Goal: Communication & Community: Answer question/provide support

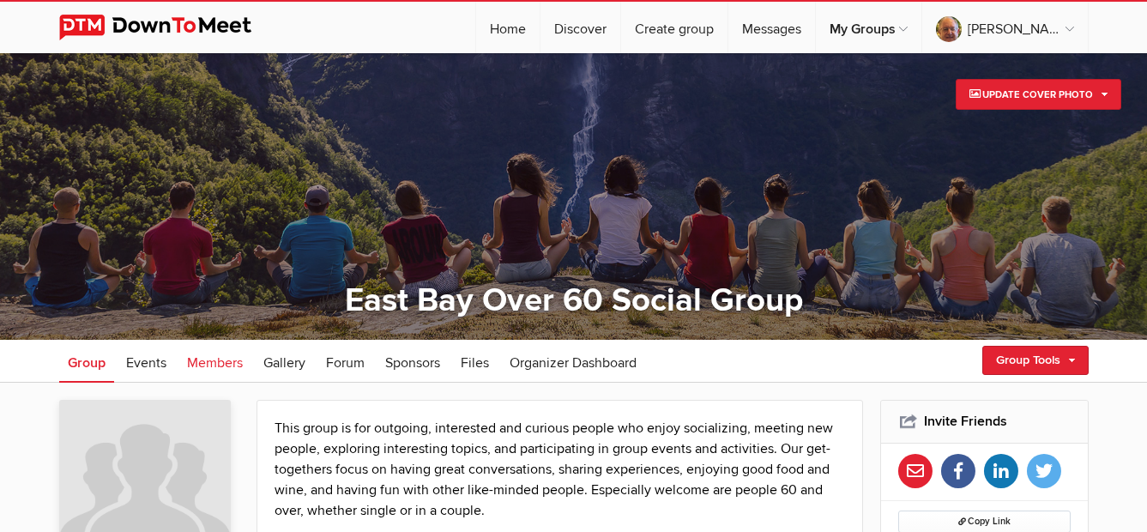
click at [213, 362] on span "Members" at bounding box center [215, 362] width 56 height 17
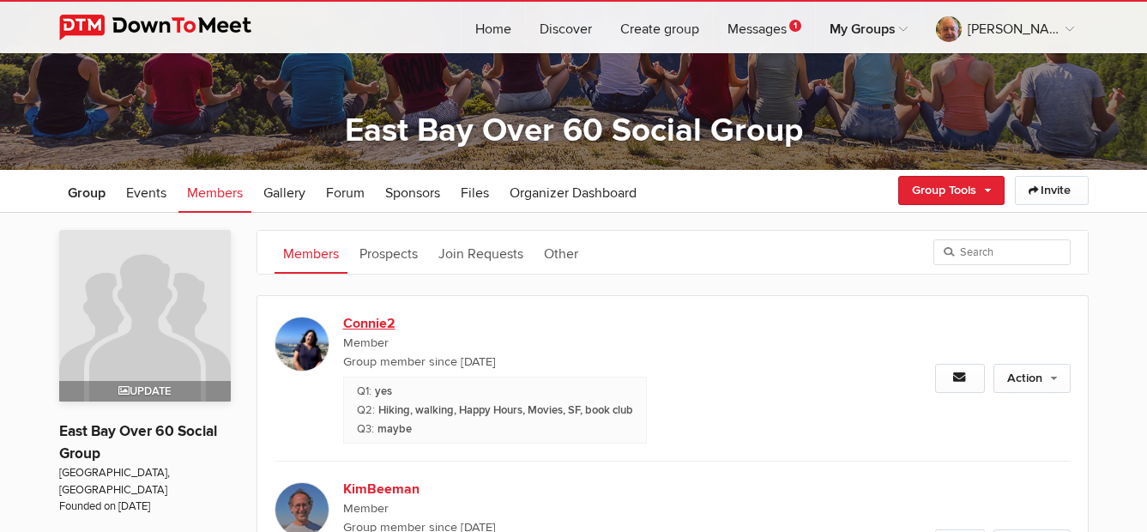
scroll to position [172, 0]
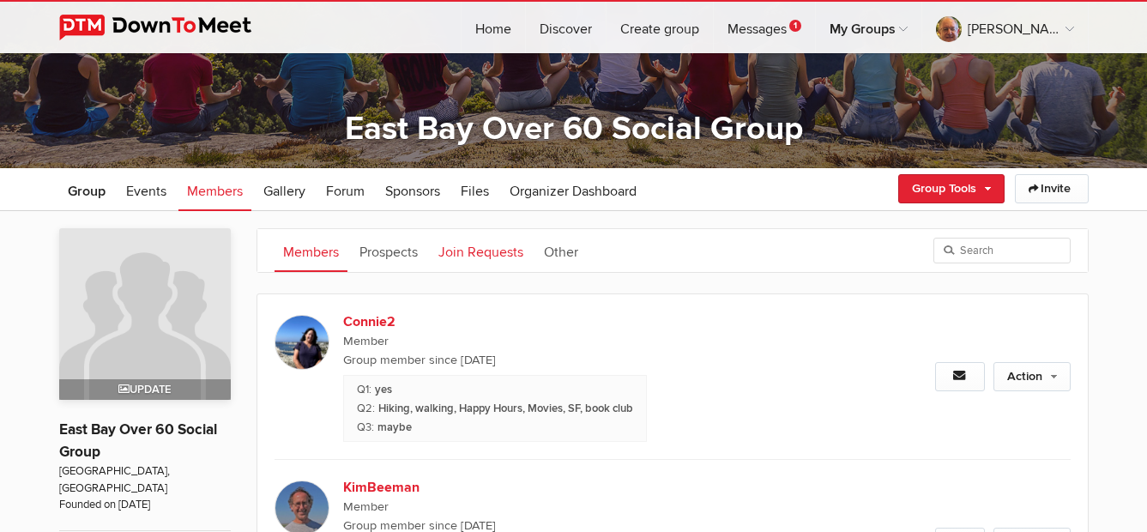
click at [481, 257] on link "Join Requests" at bounding box center [481, 250] width 102 height 43
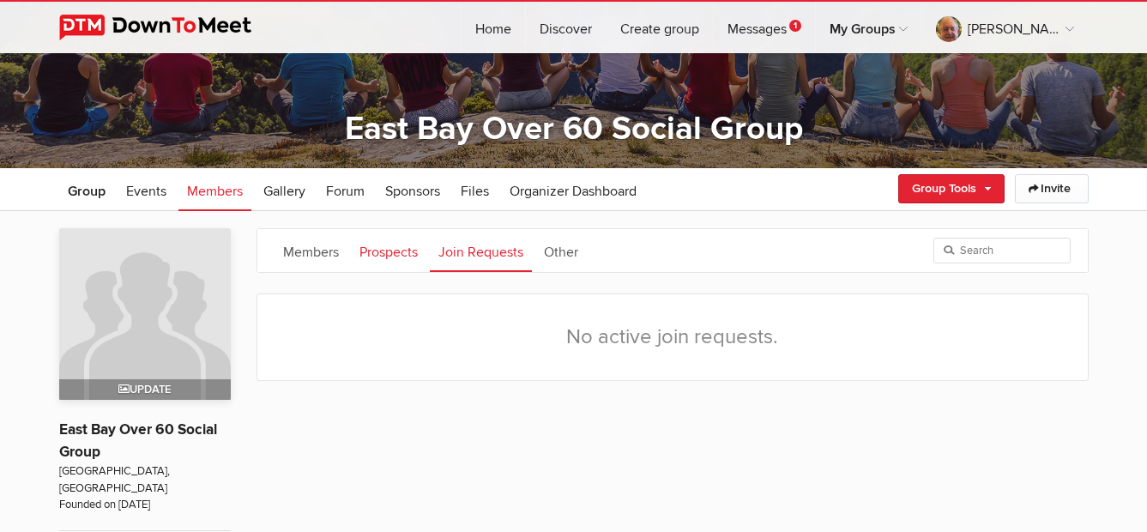
click at [365, 250] on link "Prospects" at bounding box center [388, 250] width 75 height 43
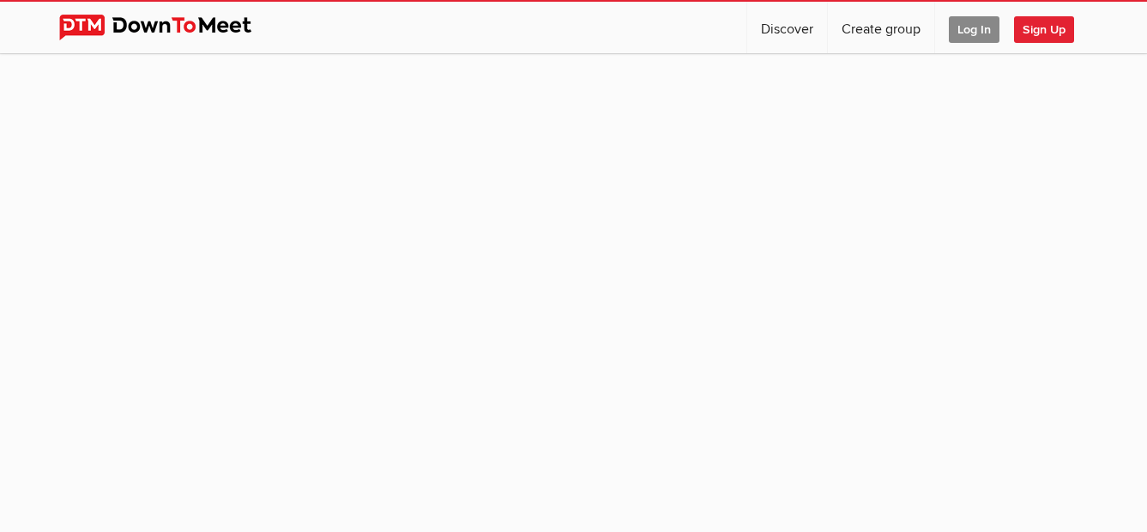
scroll to position [161, 0]
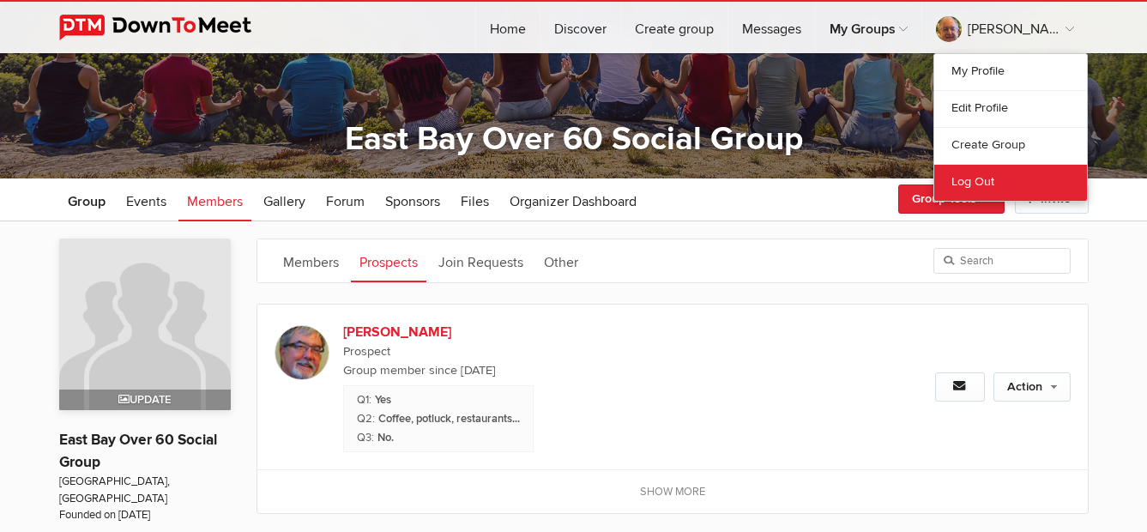
click at [961, 182] on link "Log Out" at bounding box center [1010, 182] width 153 height 37
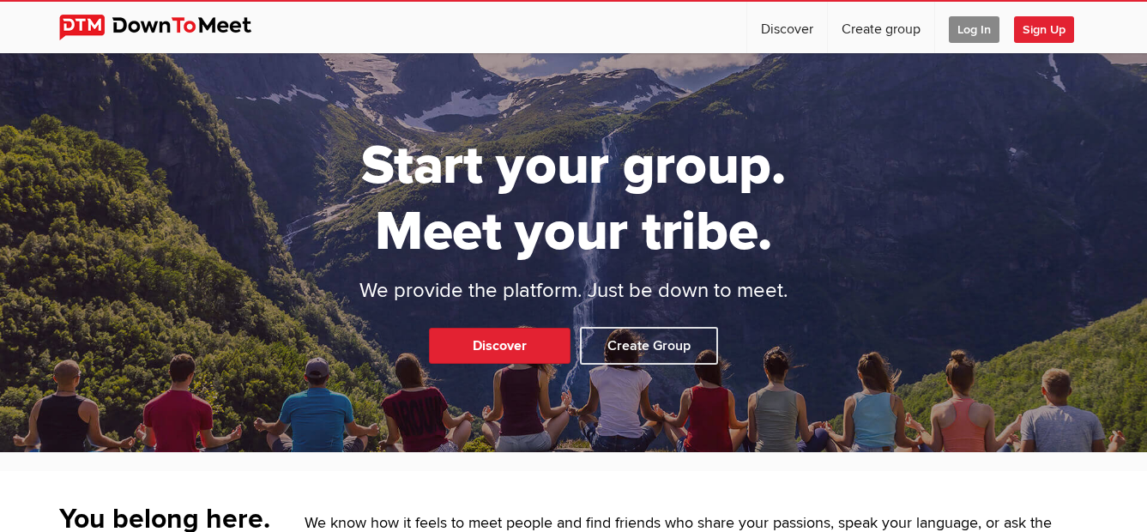
click at [961, 30] on span "Log In" at bounding box center [974, 29] width 51 height 27
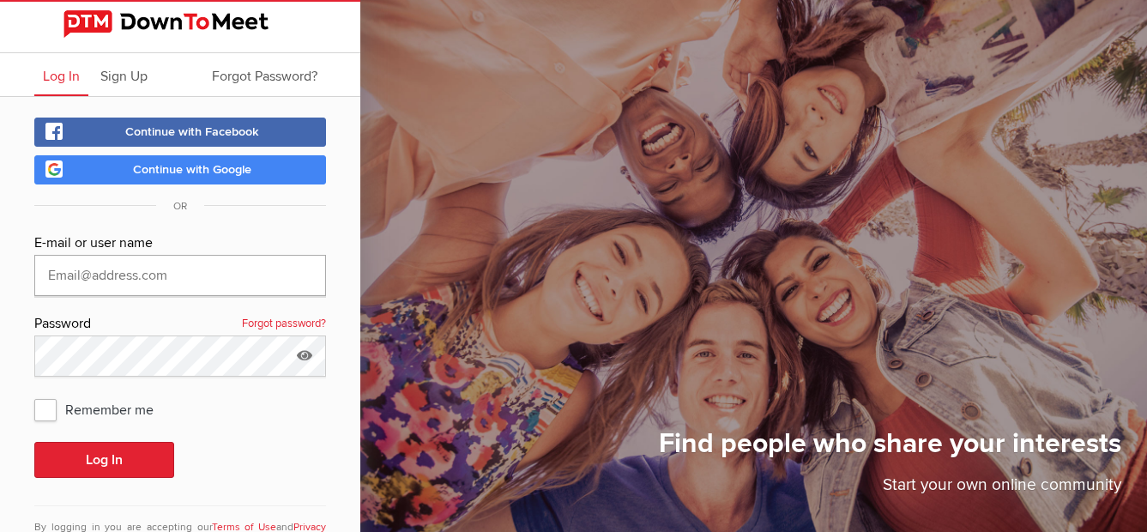
click at [193, 279] on input "text" at bounding box center [180, 275] width 292 height 41
type input "terryhi@yahoo.com"
drag, startPoint x: 46, startPoint y: 402, endPoint x: 60, endPoint y: 402, distance: 13.7
click at [49, 402] on span "Remember me" at bounding box center [102, 409] width 136 height 31
click at [34, 394] on input "Remember me" at bounding box center [33, 393] width 1 height 1
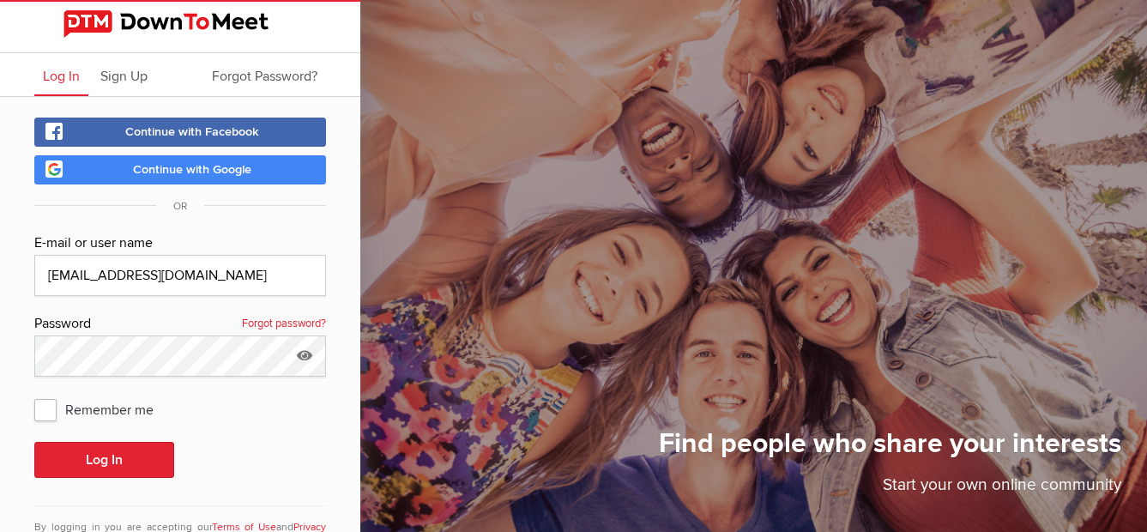
checkbox input "true"
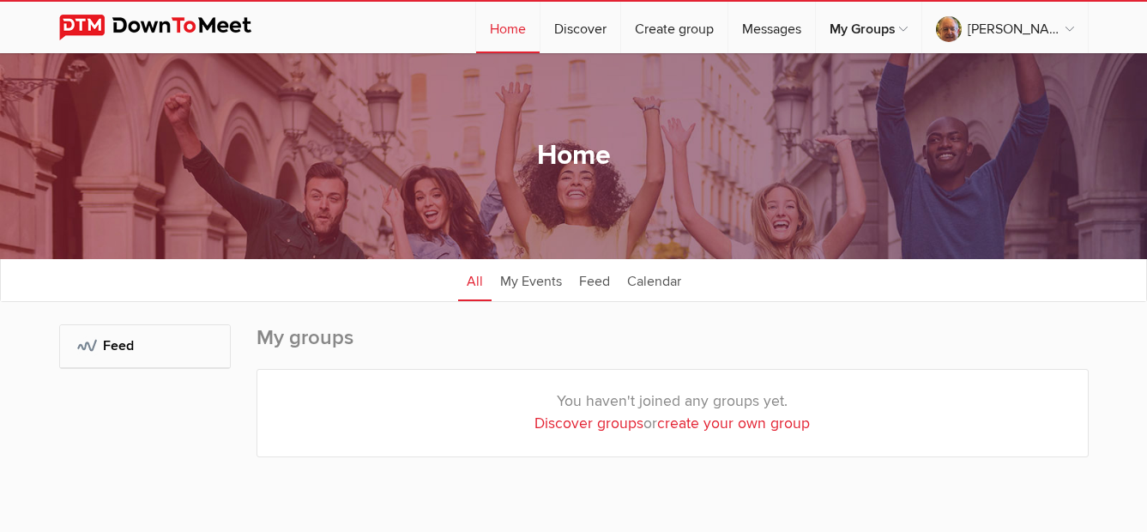
click at [119, 460] on div "My Groups: Feed" at bounding box center [145, 407] width 172 height 167
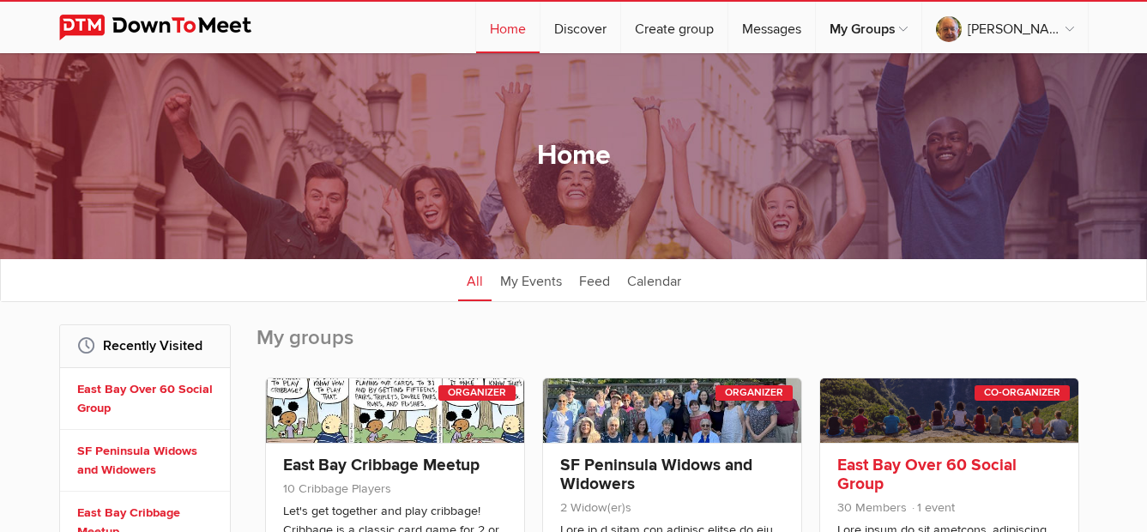
click at [984, 390] on div "Co-Organizer" at bounding box center [1021, 392] width 95 height 15
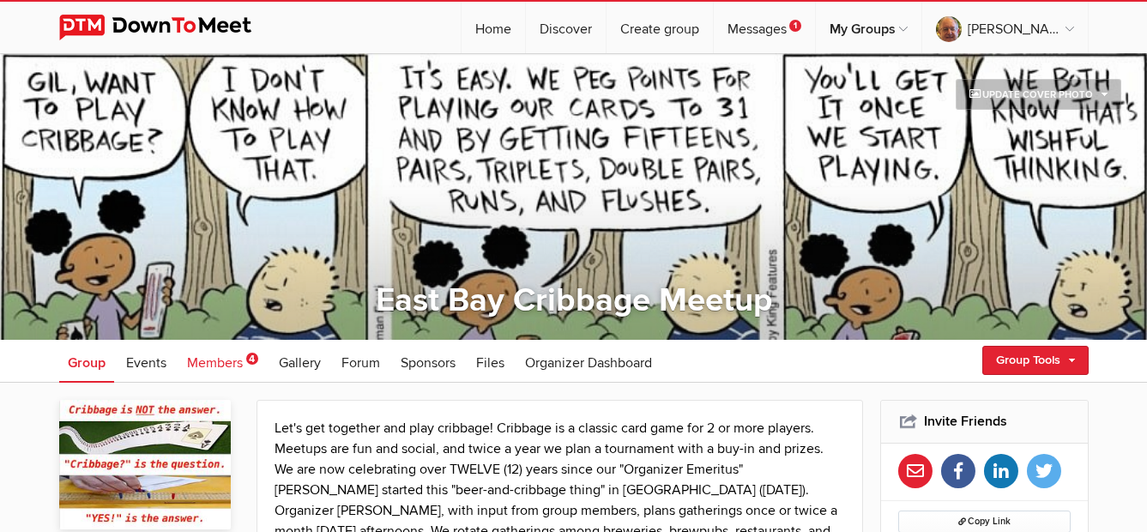
click at [223, 359] on span "Members" at bounding box center [215, 362] width 56 height 17
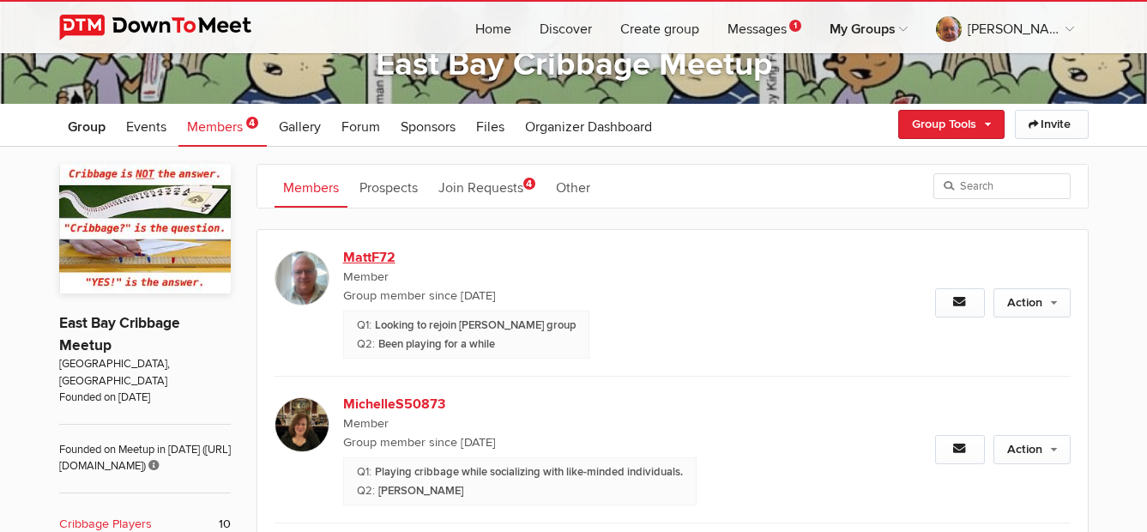
scroll to position [257, 0]
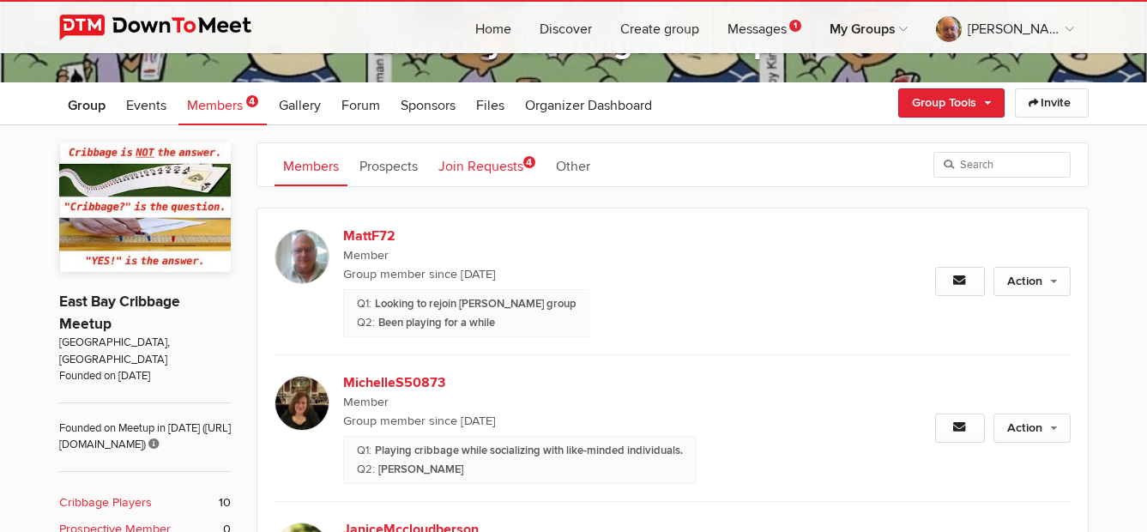
click at [497, 160] on link "Join Requests 4" at bounding box center [487, 164] width 114 height 43
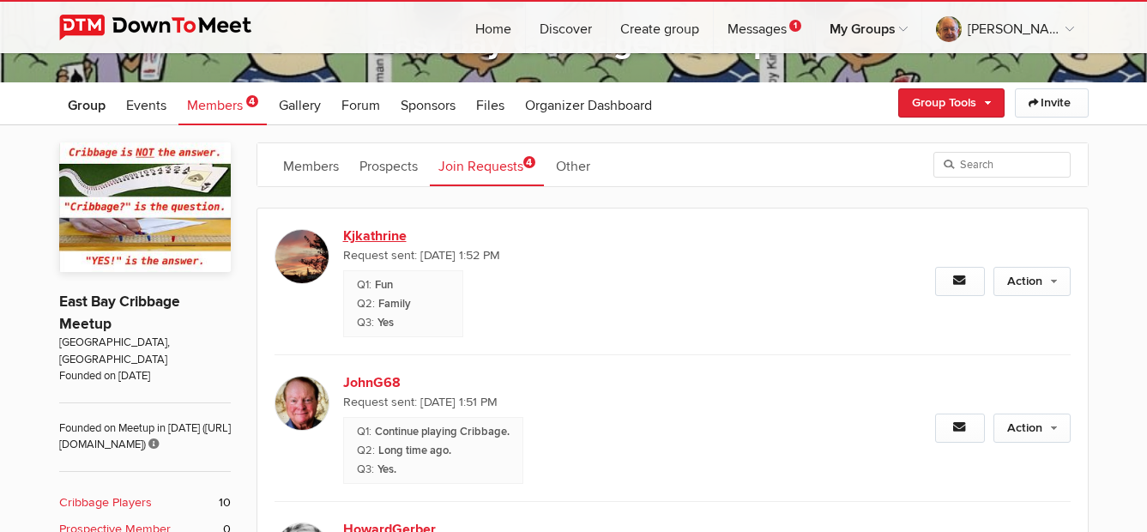
click at [375, 234] on link "Kjkathrine" at bounding box center [489, 236] width 293 height 21
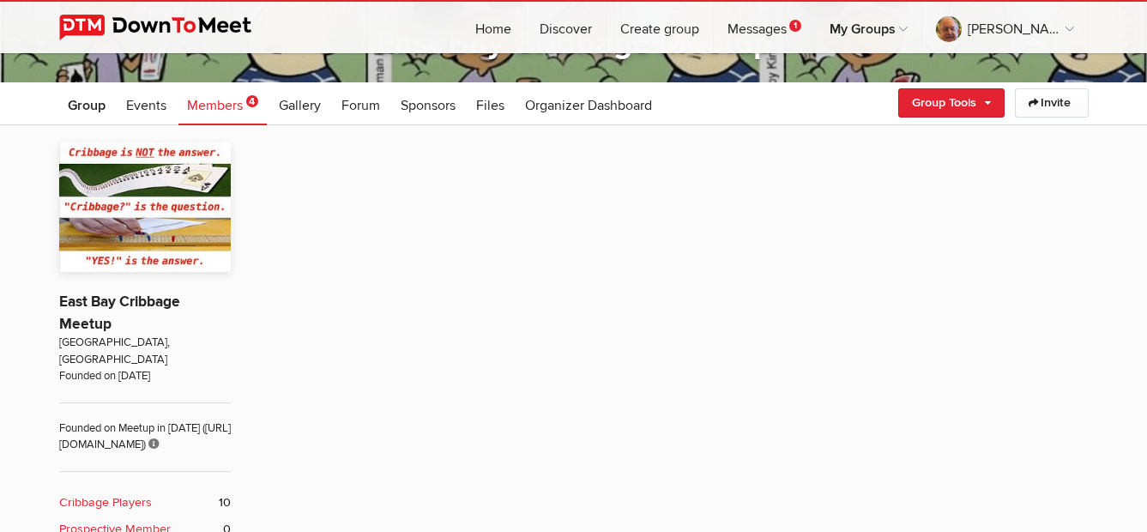
scroll to position [340, 0]
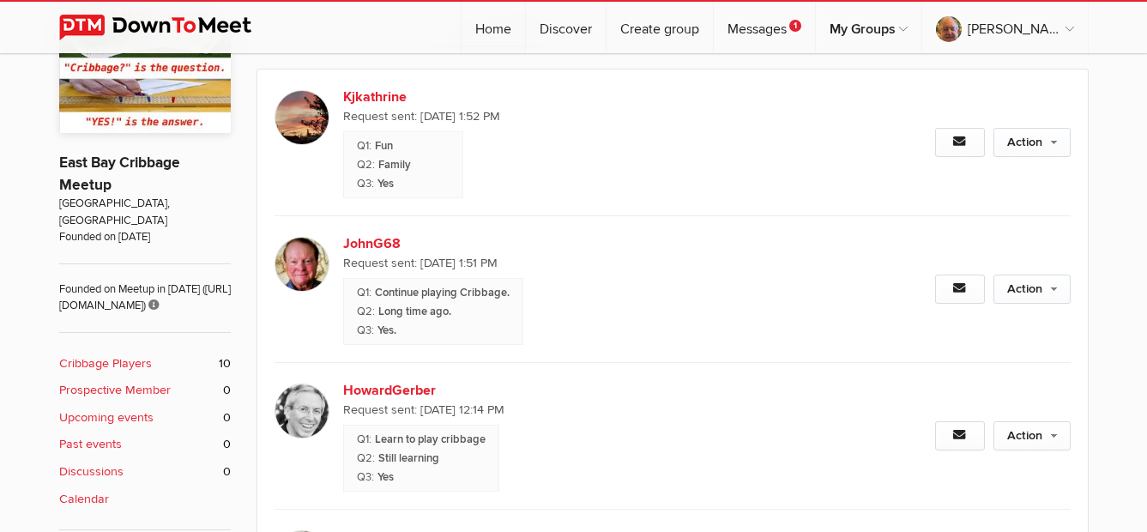
scroll to position [343, 0]
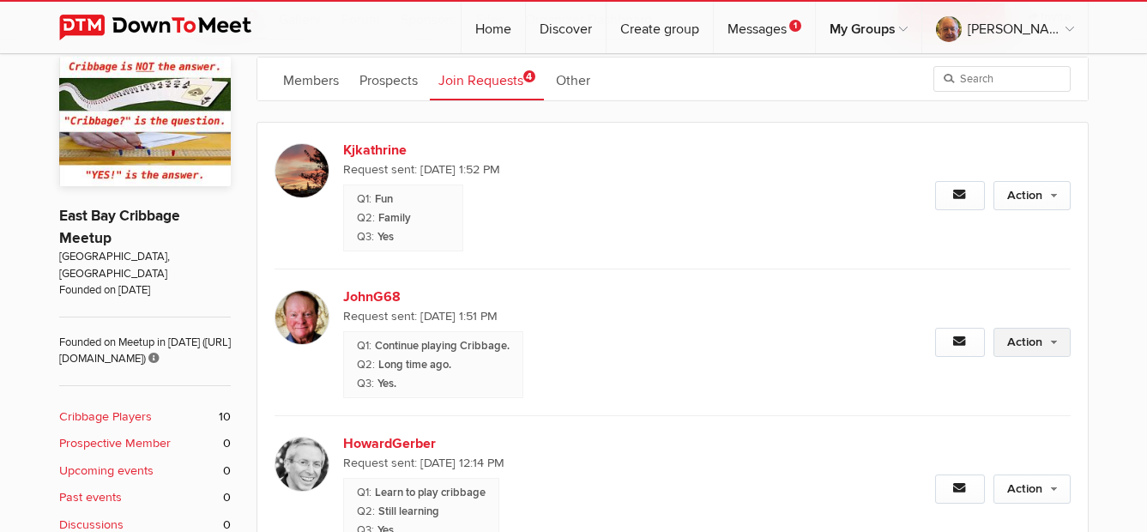
click at [1033, 349] on link "Action" at bounding box center [1031, 342] width 77 height 29
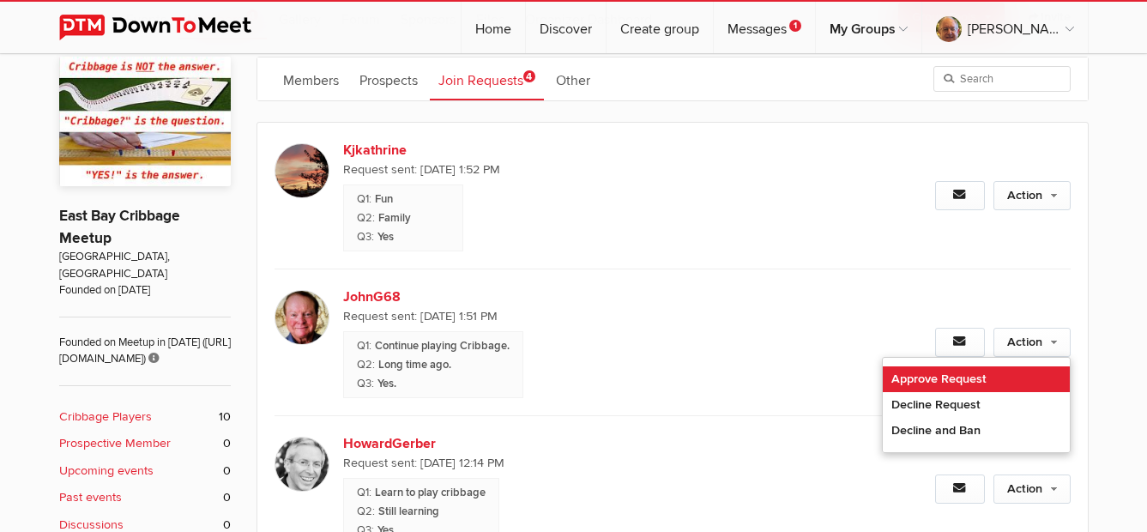
click at [940, 381] on link "Approve Request" at bounding box center [976, 379] width 187 height 26
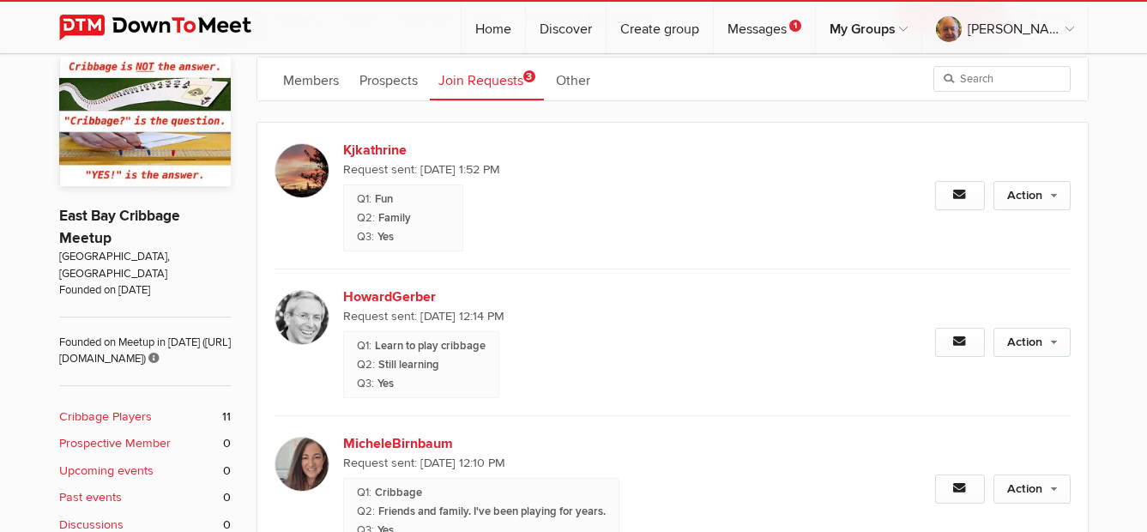
click at [1043, 344] on link "Action" at bounding box center [1031, 342] width 77 height 29
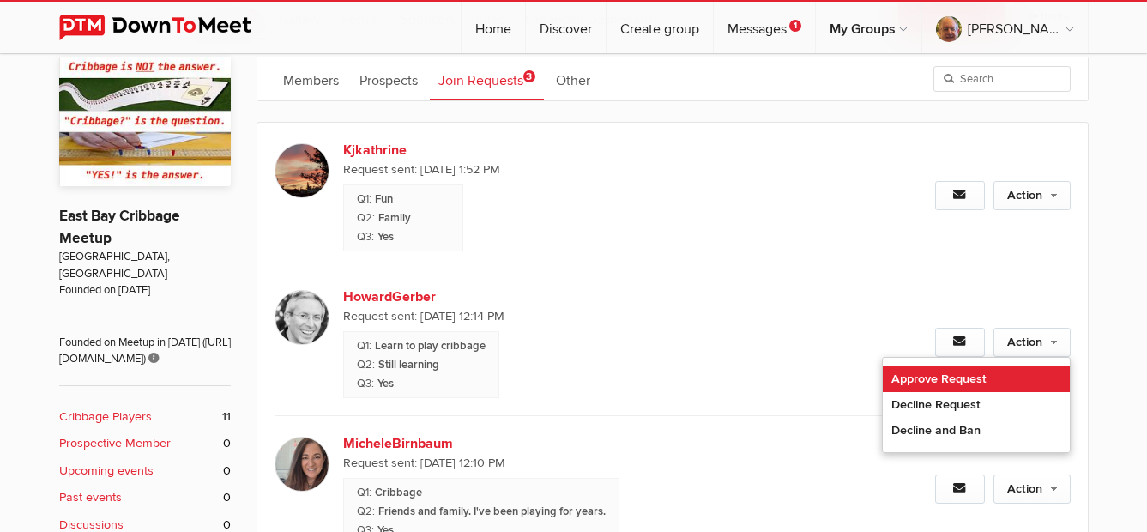
click at [976, 377] on link "Approve Request" at bounding box center [976, 379] width 187 height 26
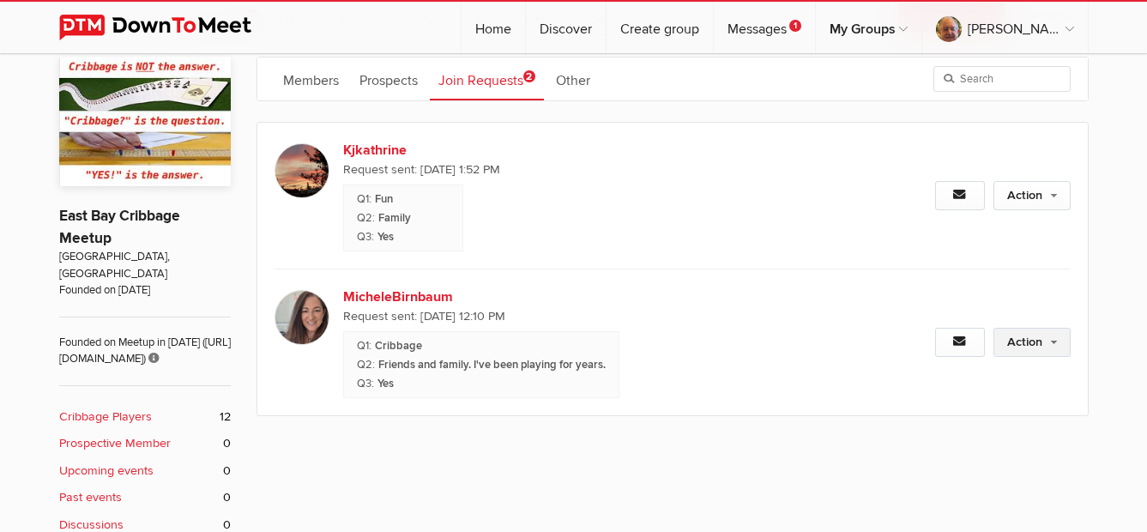
click at [1026, 347] on link "Action" at bounding box center [1031, 342] width 77 height 29
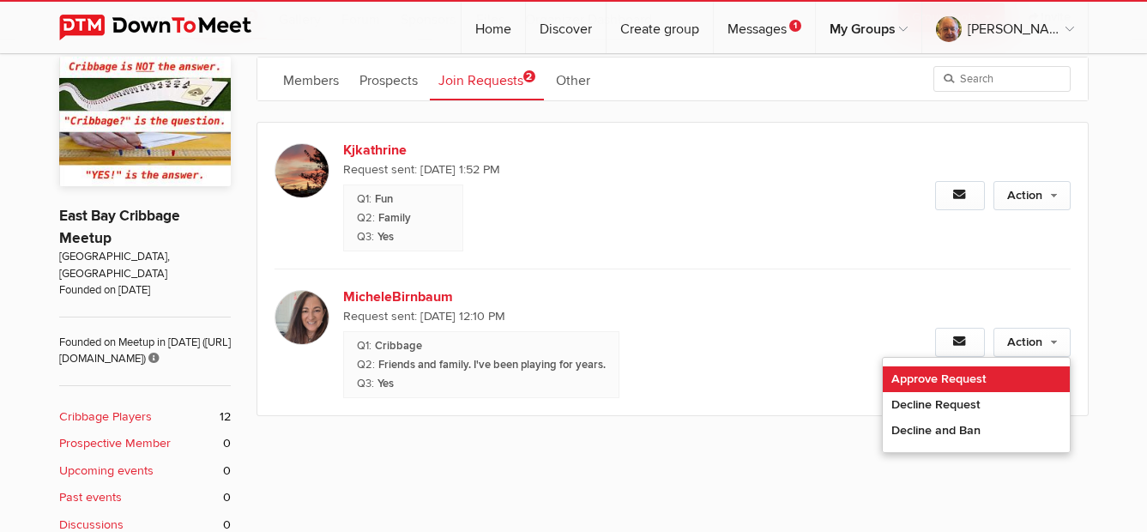
click at [979, 383] on link "Approve Request" at bounding box center [976, 379] width 187 height 26
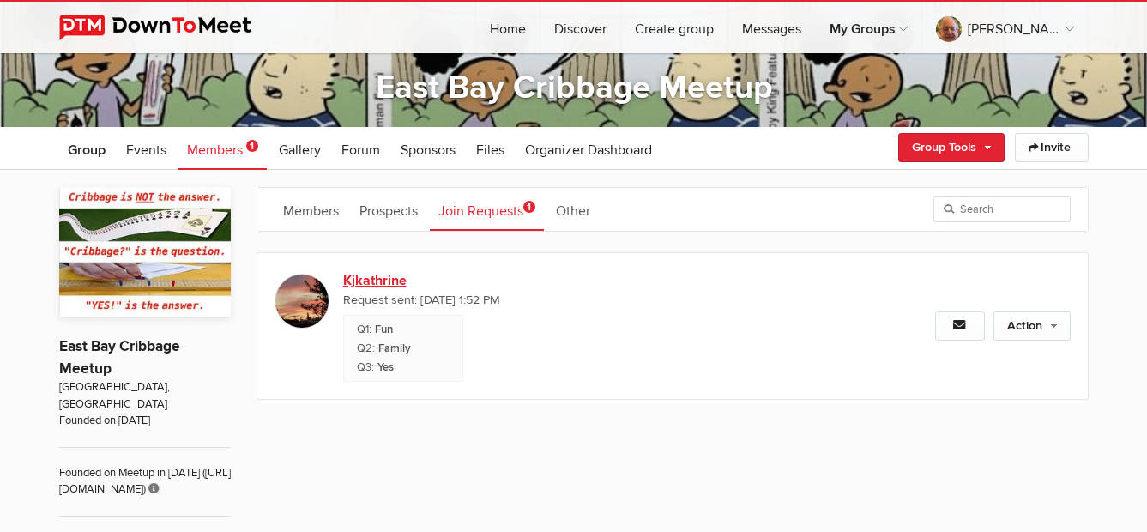
scroll to position [257, 0]
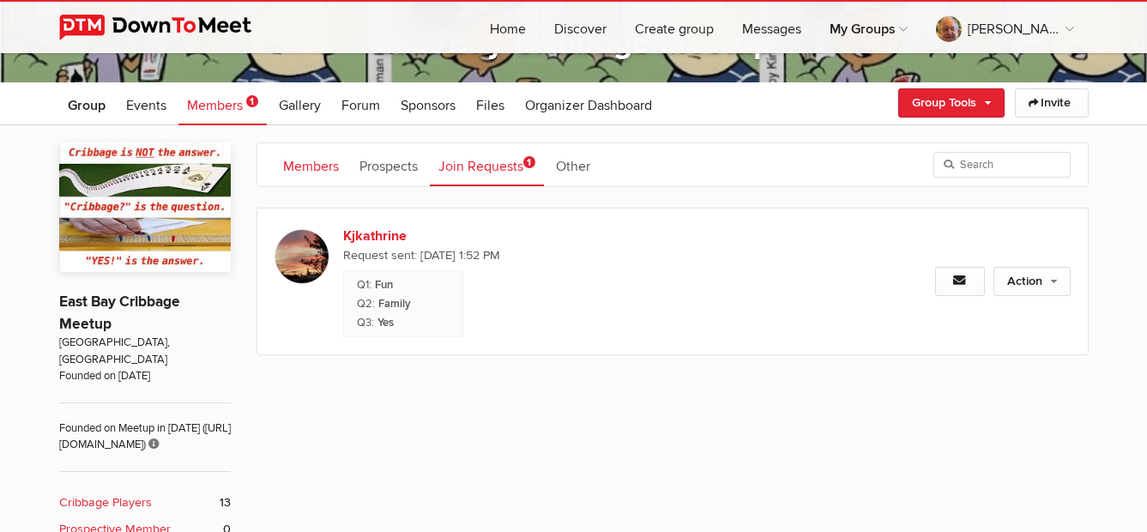
click at [316, 160] on link "Members" at bounding box center [310, 164] width 73 height 43
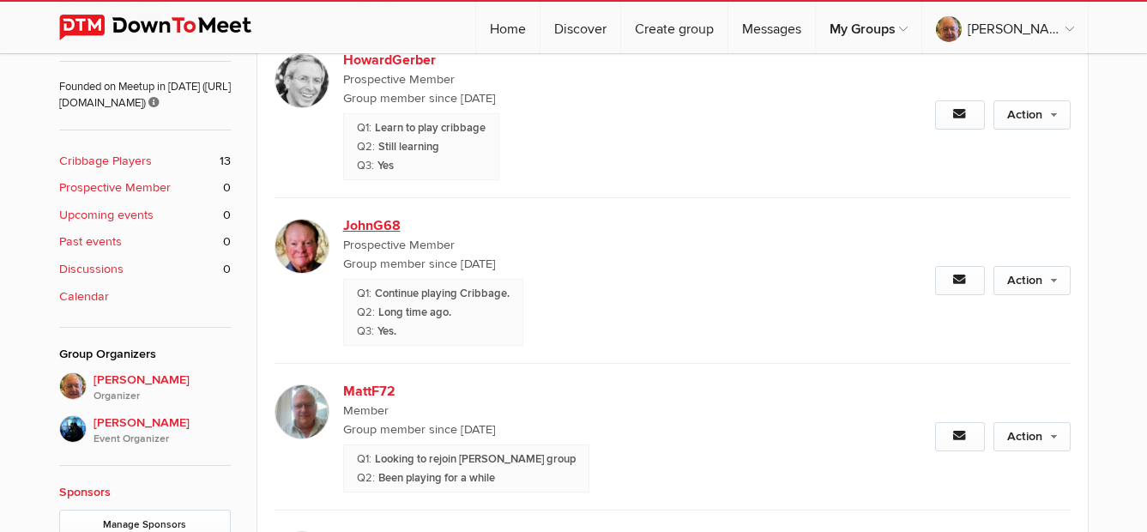
scroll to position [600, 0]
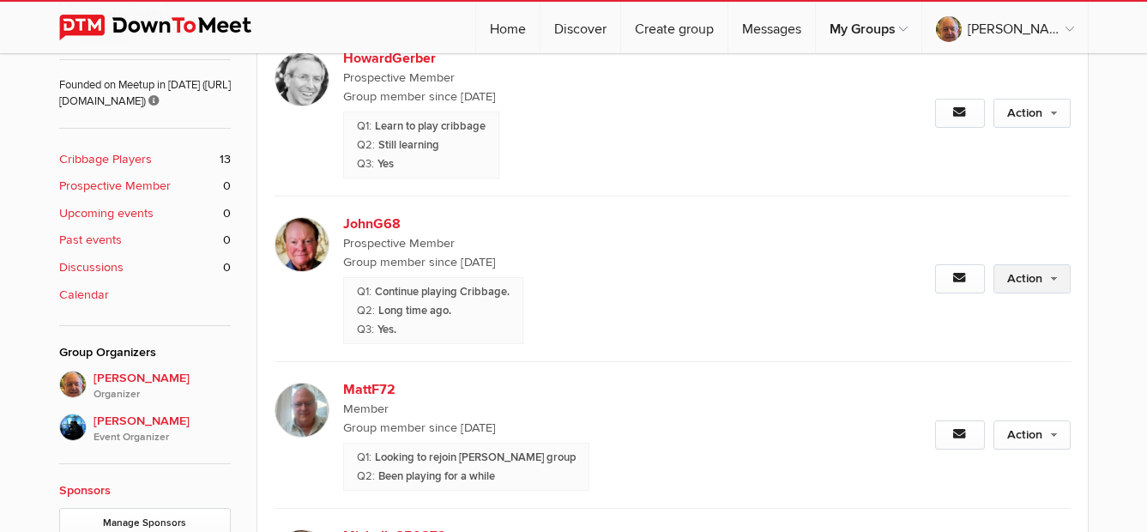
click at [1033, 277] on link "Action" at bounding box center [1031, 278] width 77 height 29
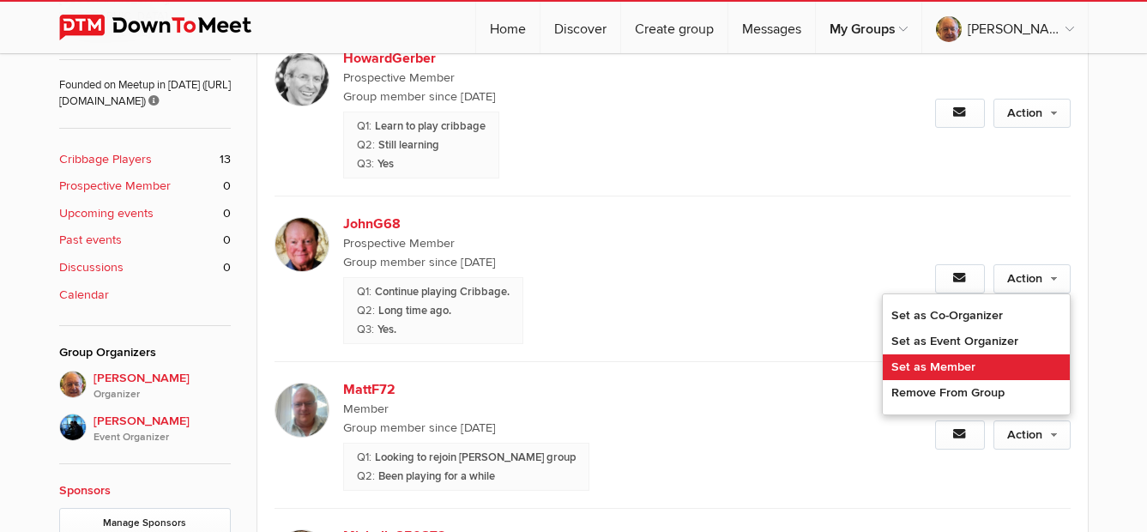
click at [989, 359] on link "Set as Member" at bounding box center [976, 367] width 187 height 26
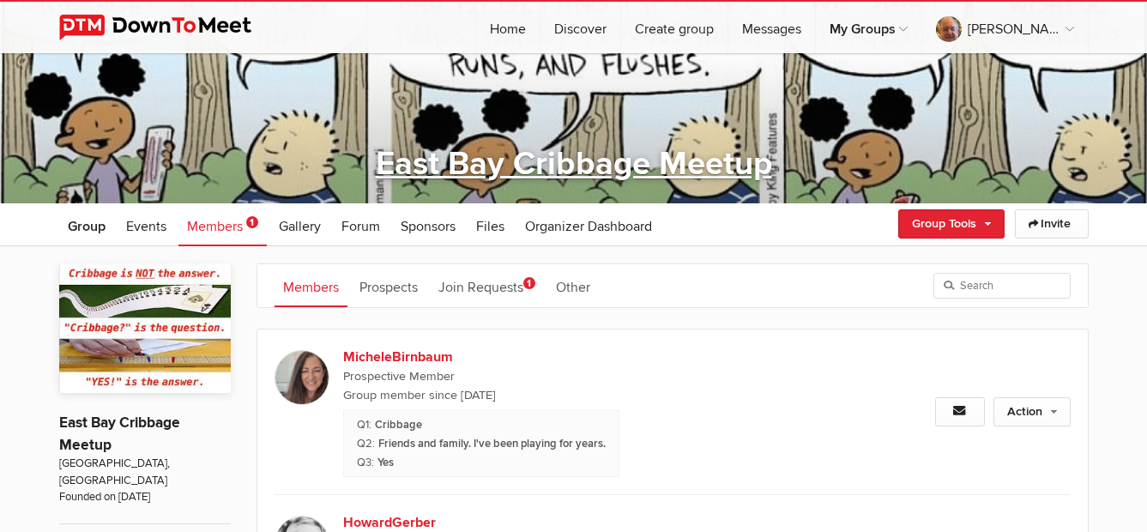
scroll to position [86, 0]
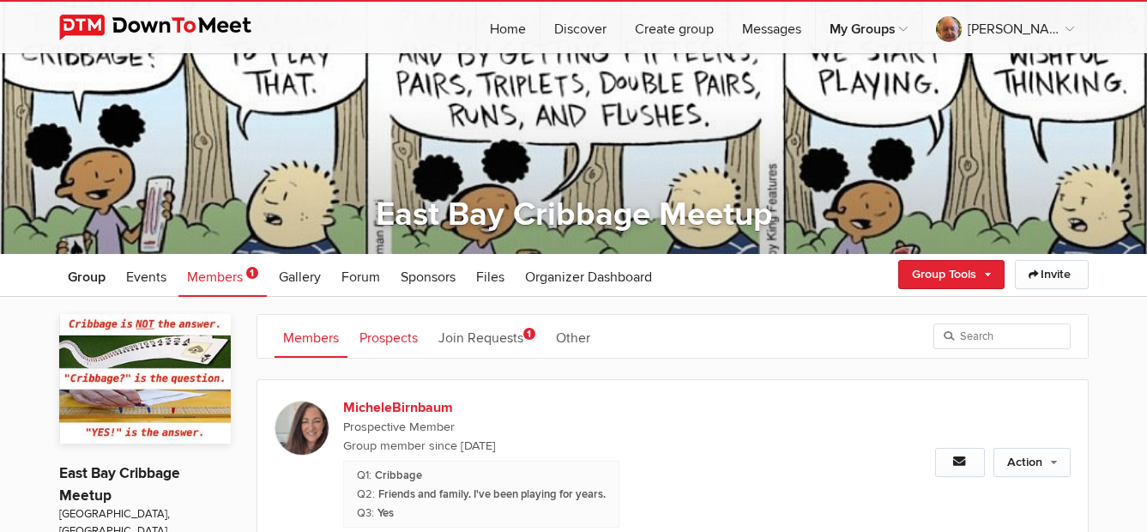
click at [403, 337] on link "Prospects" at bounding box center [388, 336] width 75 height 43
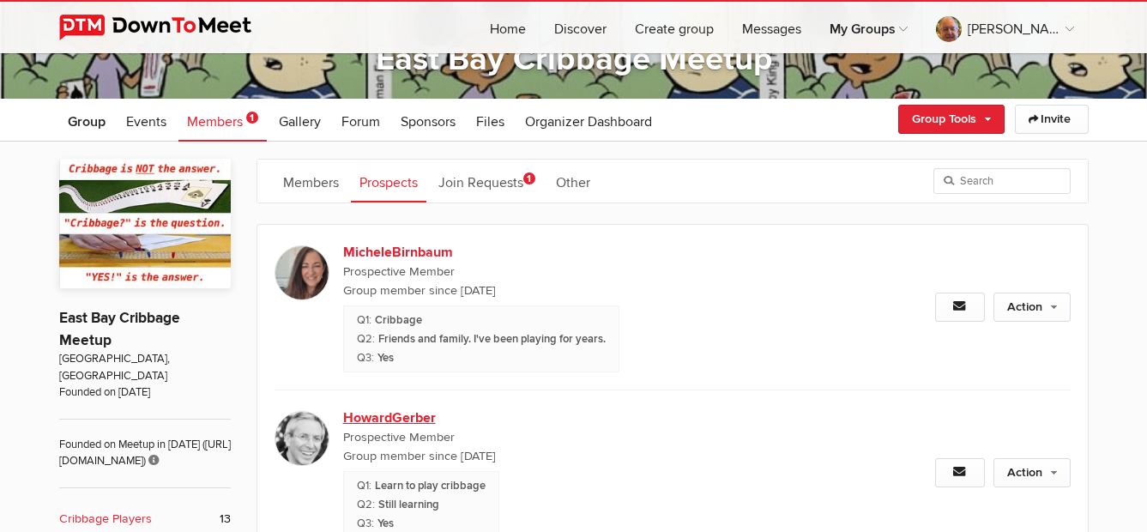
scroll to position [343, 0]
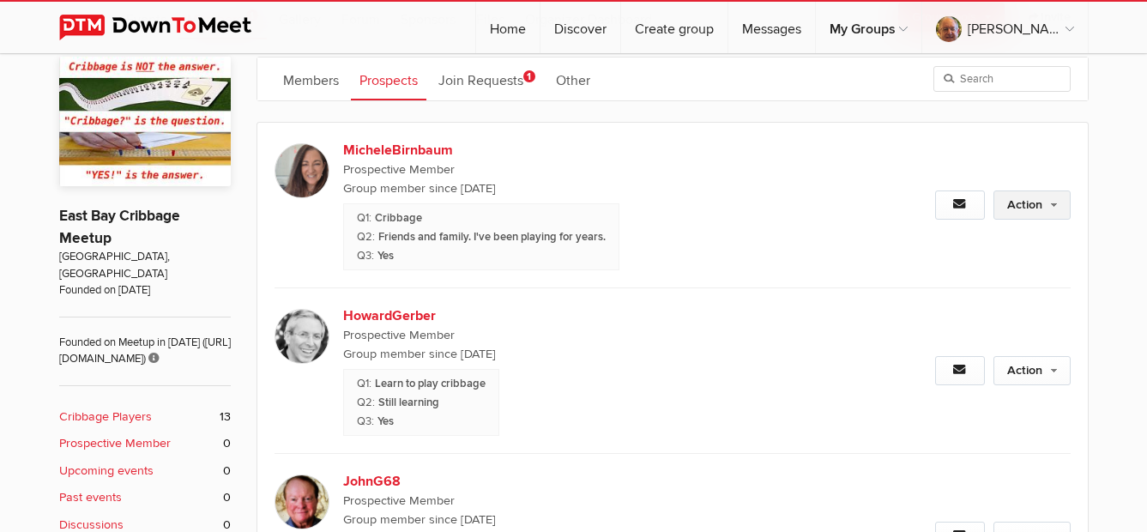
click at [1023, 199] on link "Action" at bounding box center [1031, 204] width 77 height 29
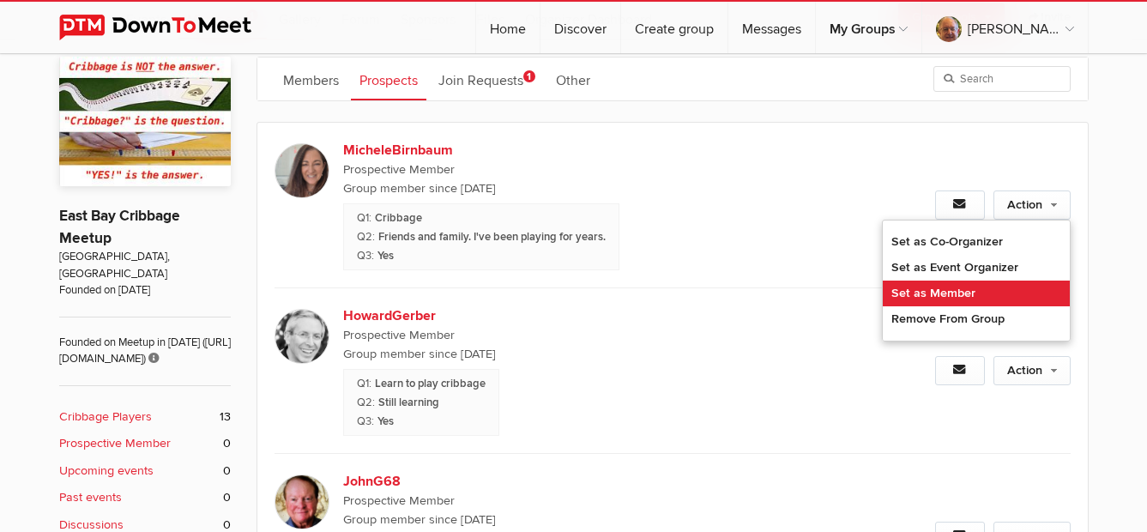
click at [997, 295] on link "Set as Member" at bounding box center [976, 293] width 187 height 26
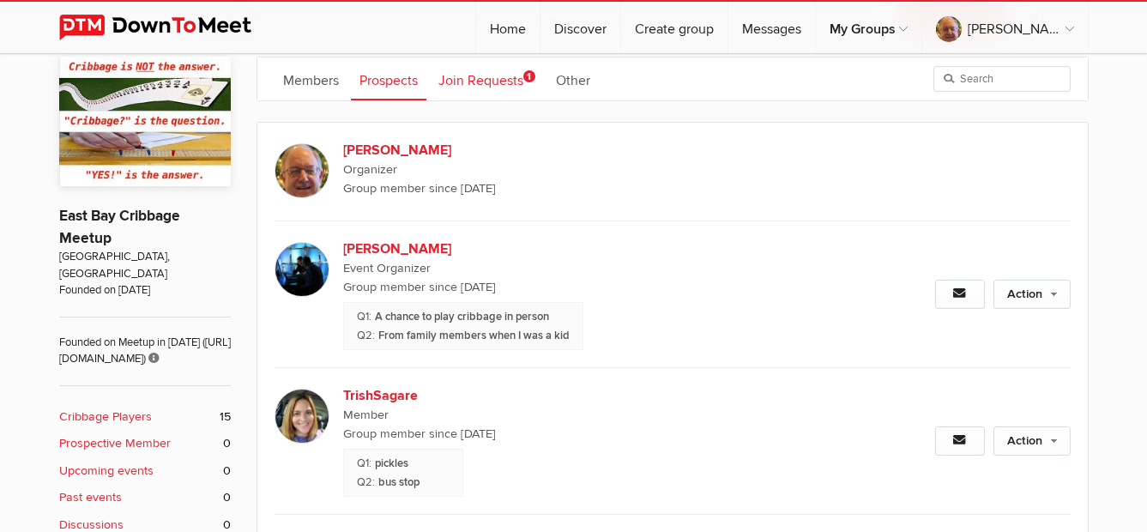
click at [500, 75] on link "Join Requests 1" at bounding box center [487, 78] width 114 height 43
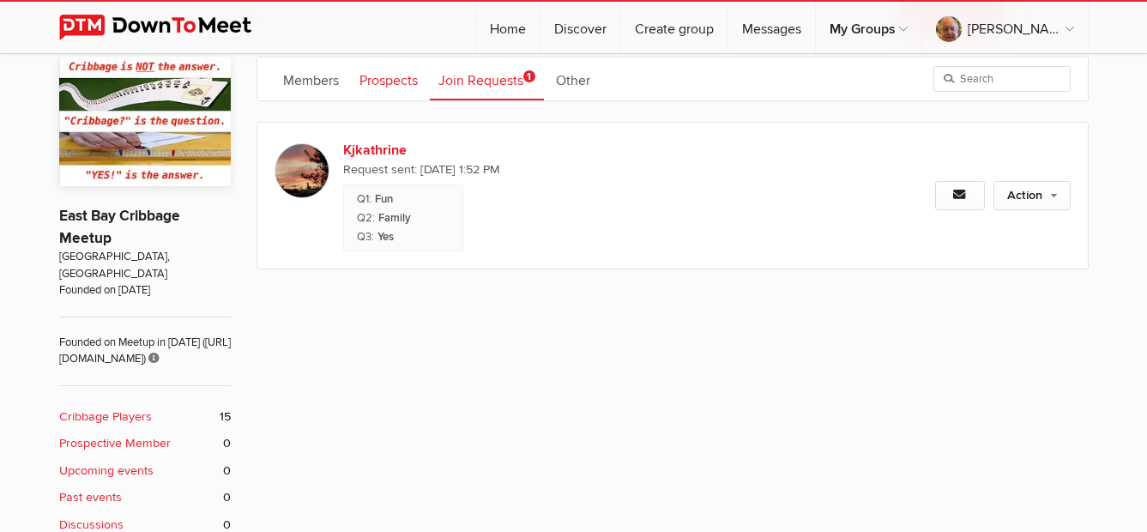
click at [388, 72] on link "Prospects" at bounding box center [388, 78] width 75 height 43
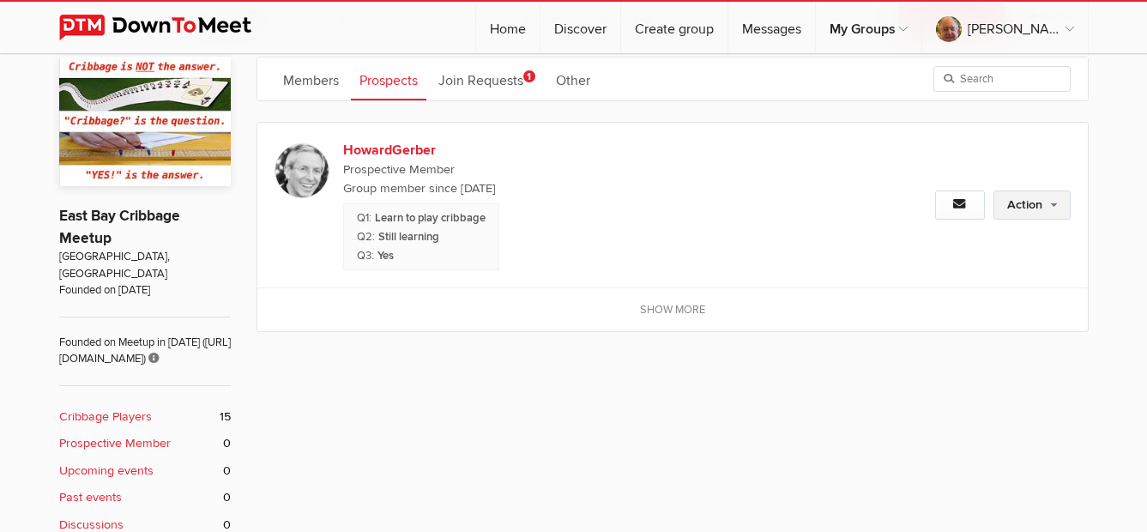
click at [1017, 204] on link "Action" at bounding box center [1031, 204] width 77 height 29
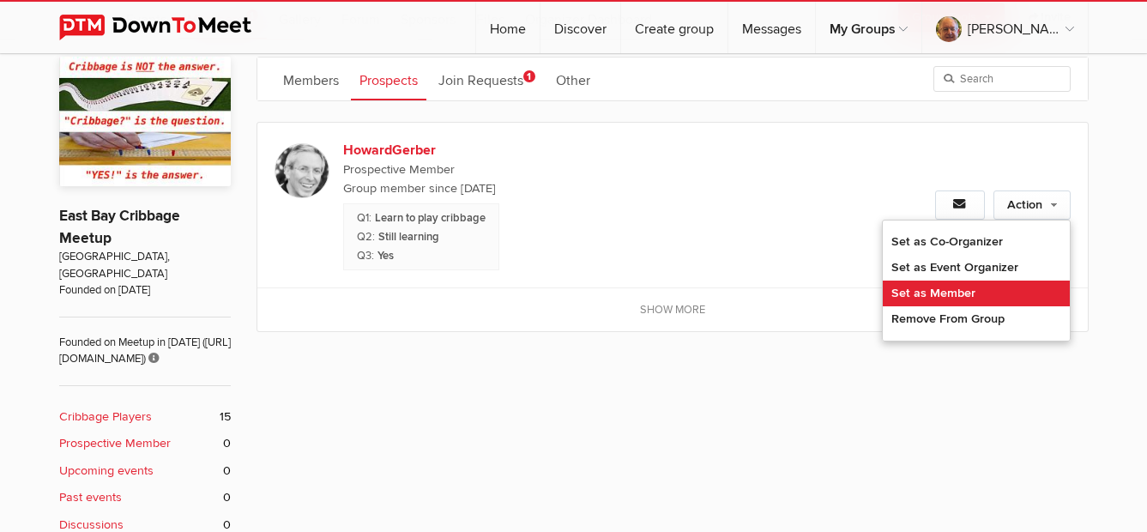
click at [986, 292] on link "Set as Member" at bounding box center [976, 293] width 187 height 26
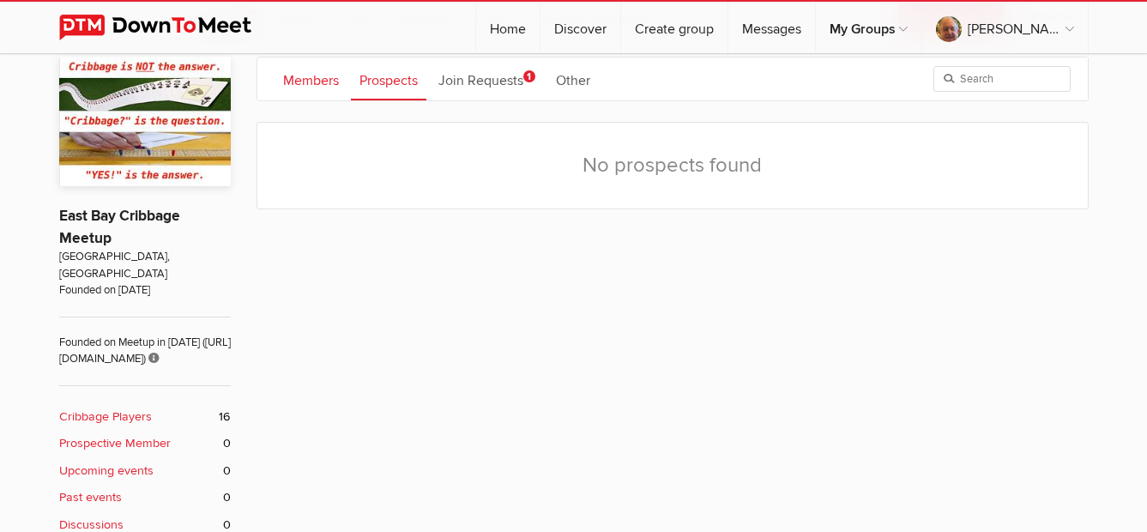
click at [330, 81] on link "Members" at bounding box center [310, 78] width 73 height 43
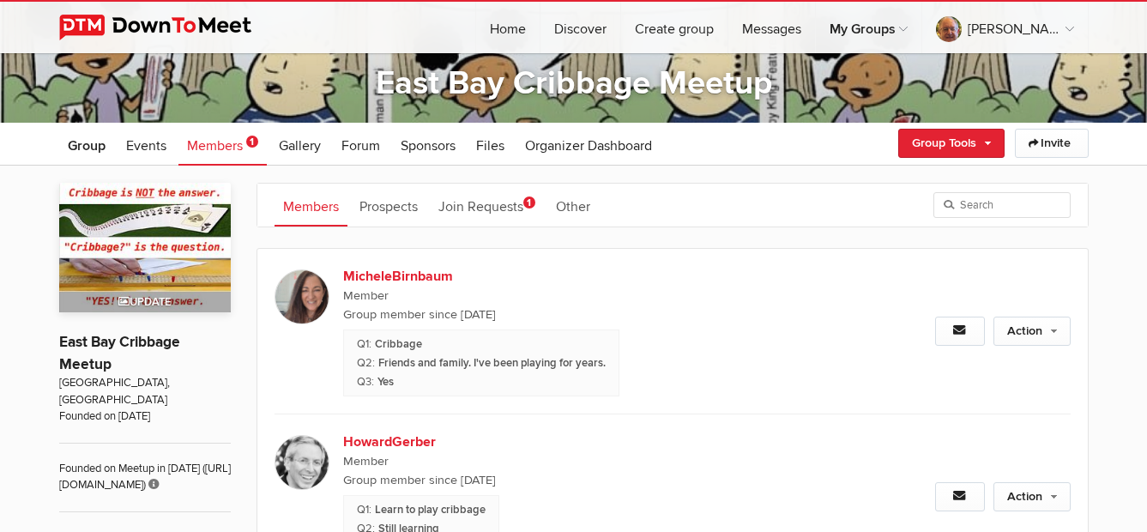
scroll to position [257, 0]
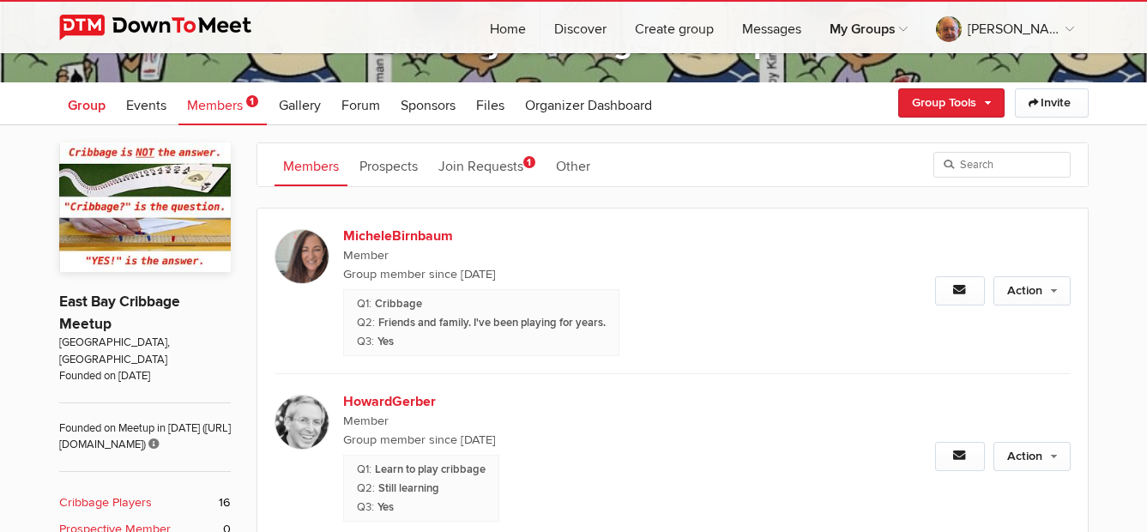
click at [75, 101] on span "Group" at bounding box center [87, 105] width 38 height 17
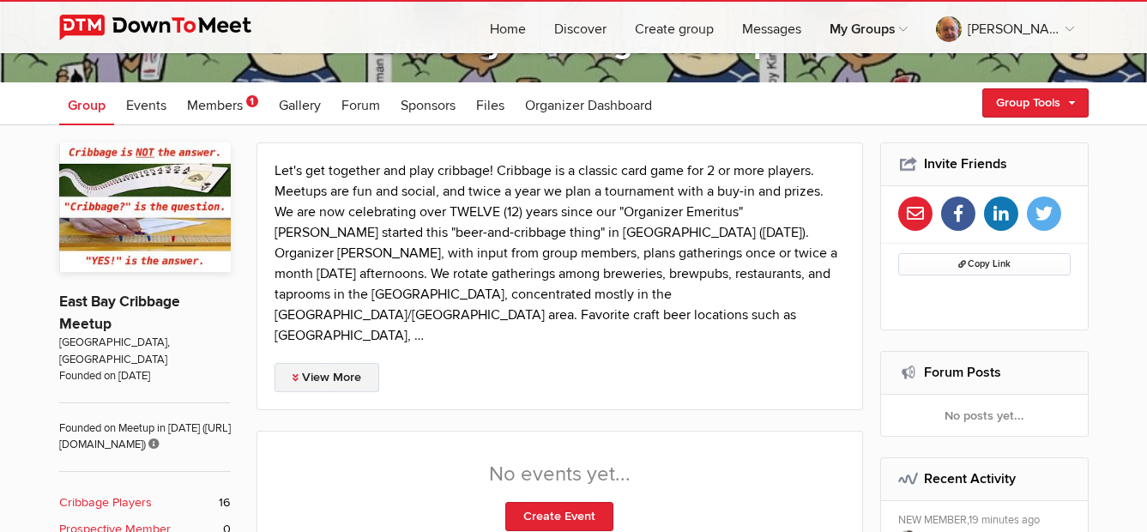
click at [346, 363] on link "View More" at bounding box center [326, 377] width 105 height 29
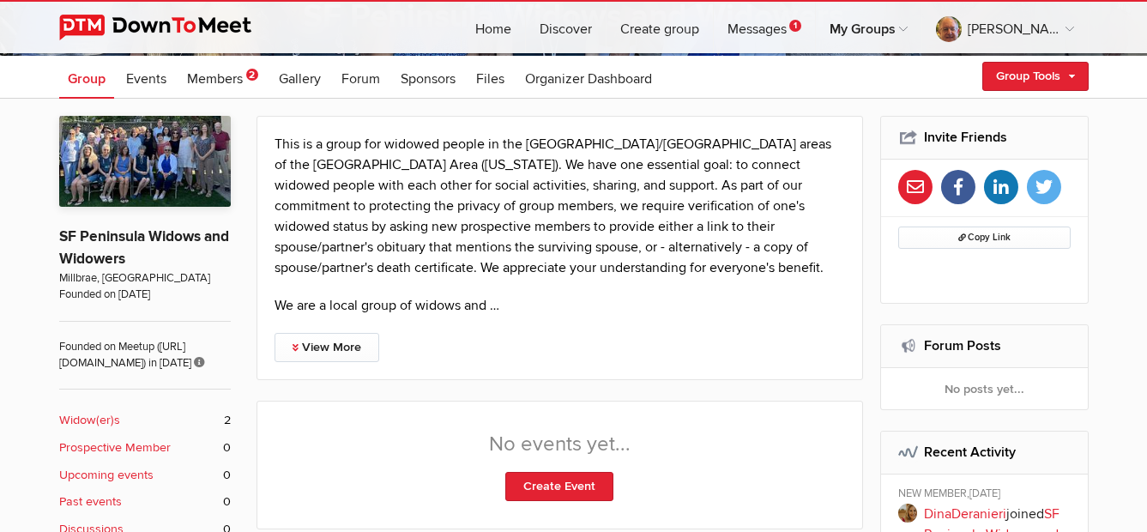
scroll to position [343, 0]
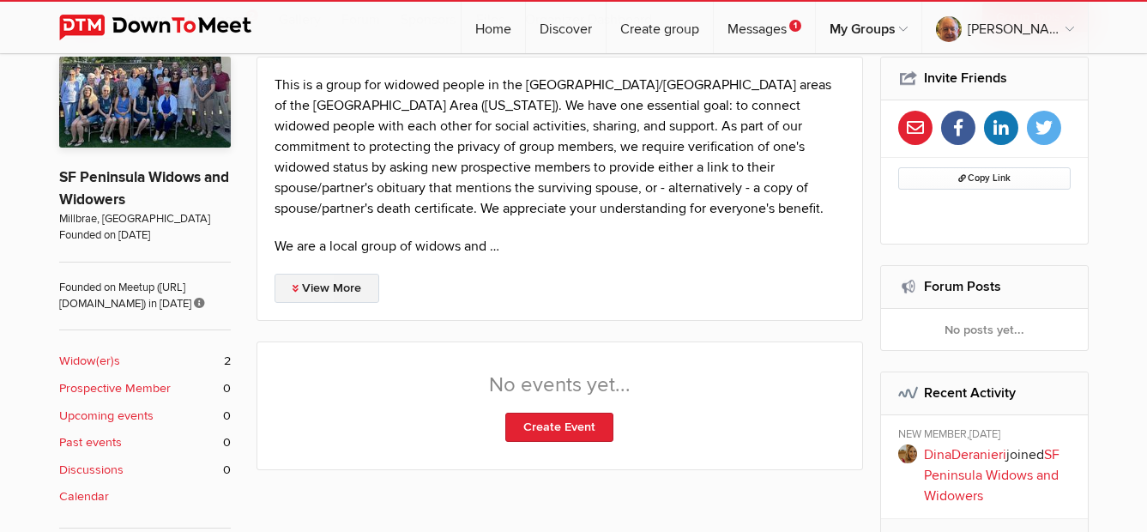
click at [326, 286] on link "View More" at bounding box center [326, 288] width 105 height 29
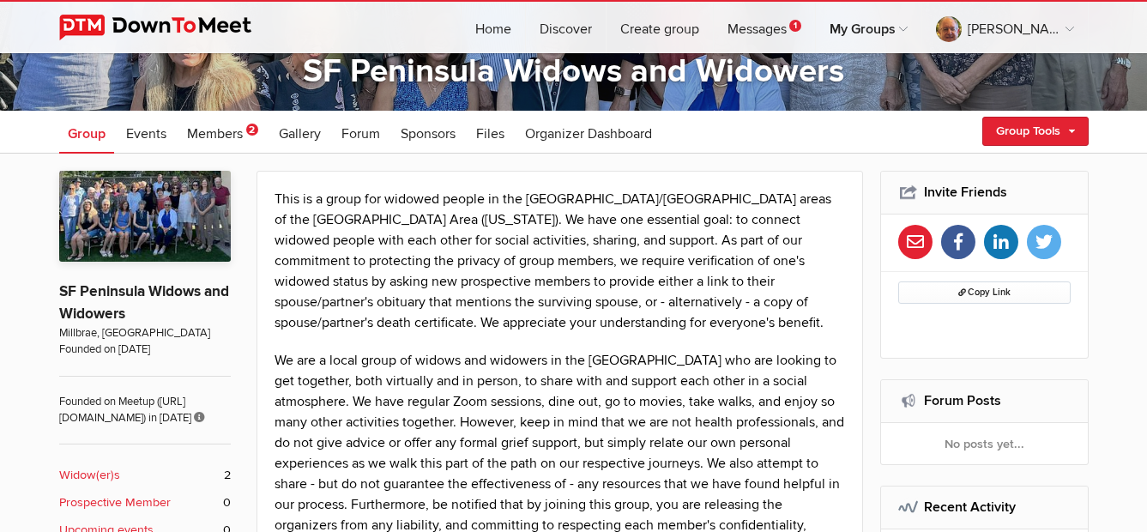
scroll to position [257, 0]
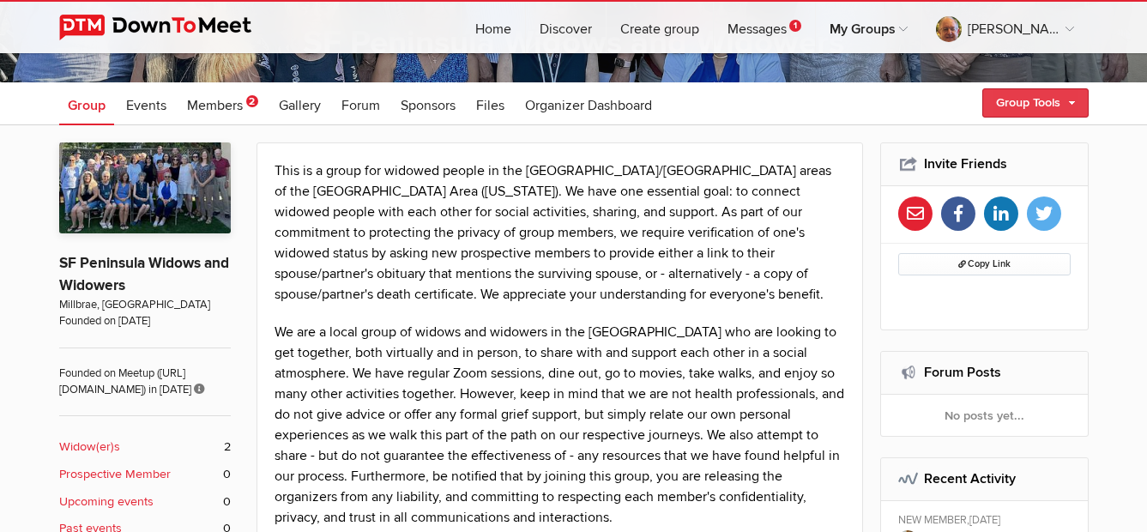
click at [1022, 103] on link "Group Tools" at bounding box center [1035, 102] width 106 height 29
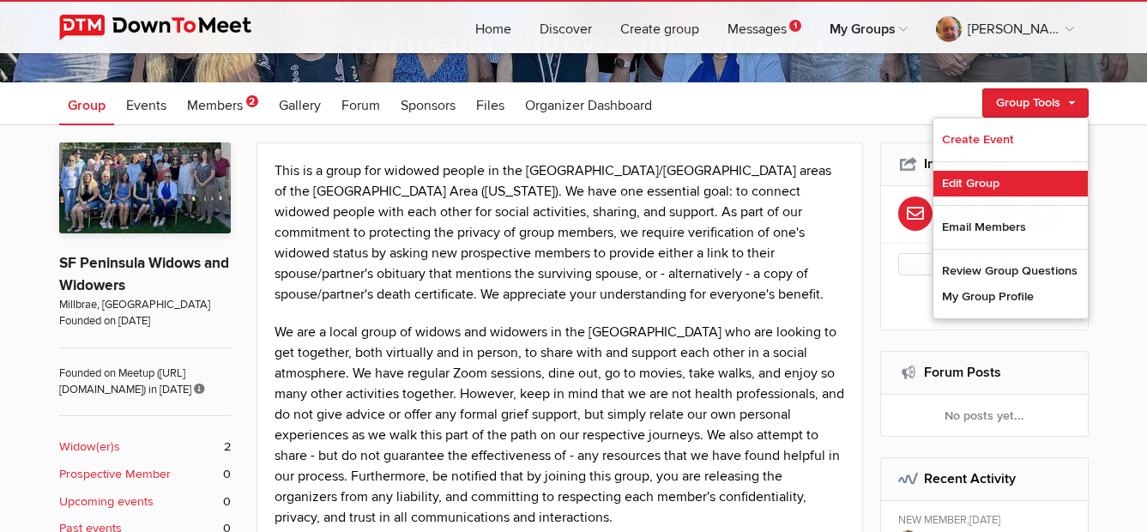
click at [994, 181] on link "Edit Group" at bounding box center [1010, 184] width 154 height 26
select select "[GEOGRAPHIC_DATA]"
select select "CA"
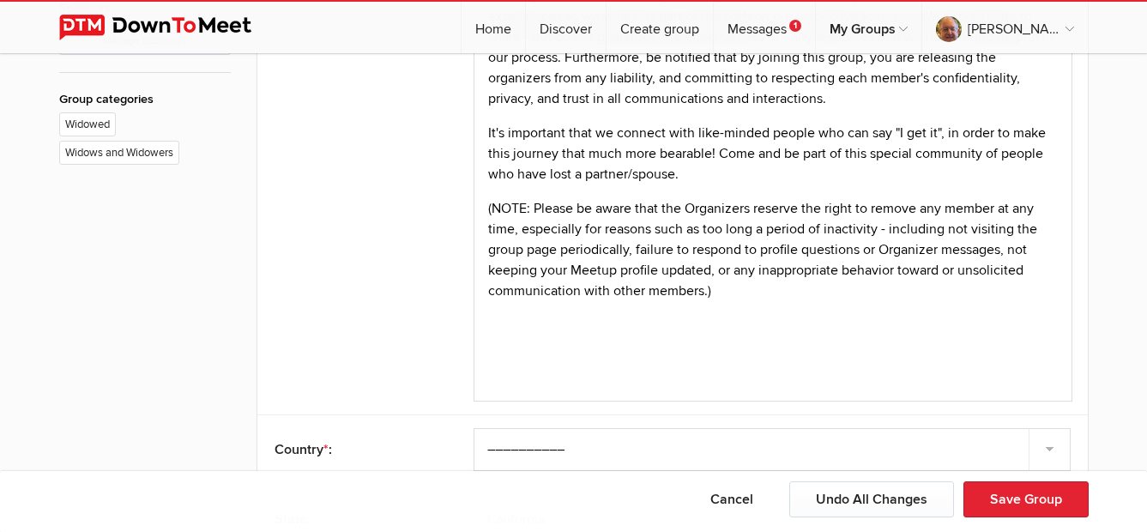
scroll to position [1029, 0]
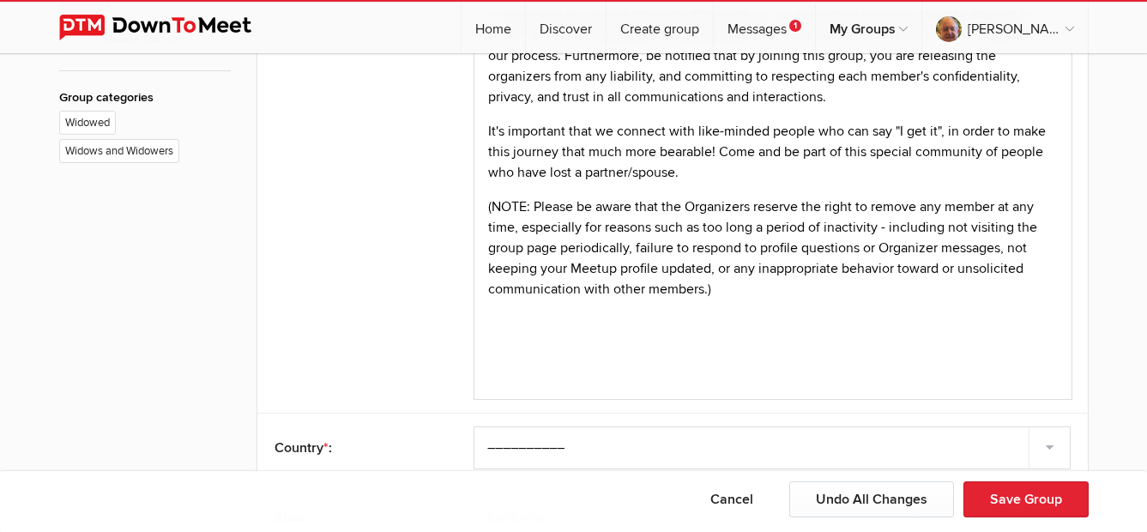
click at [593, 272] on p "(NOTE: Please be aware that the Organizers reserve the right to remove any memb…" at bounding box center [772, 248] width 570 height 103
click at [1009, 495] on button "Save Group" at bounding box center [1025, 499] width 125 height 36
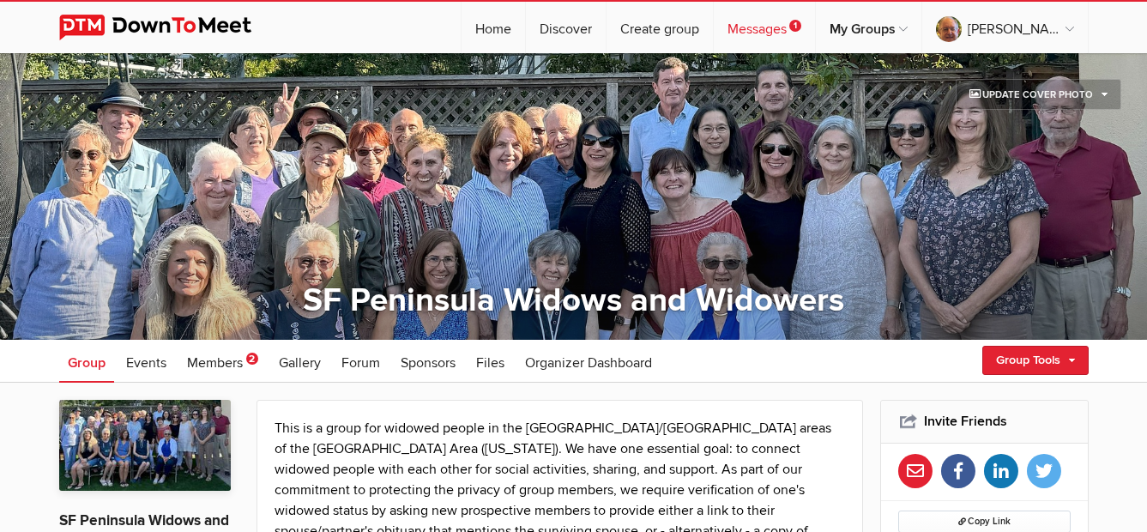
click at [811, 29] on link "Messages 1" at bounding box center [764, 27] width 101 height 51
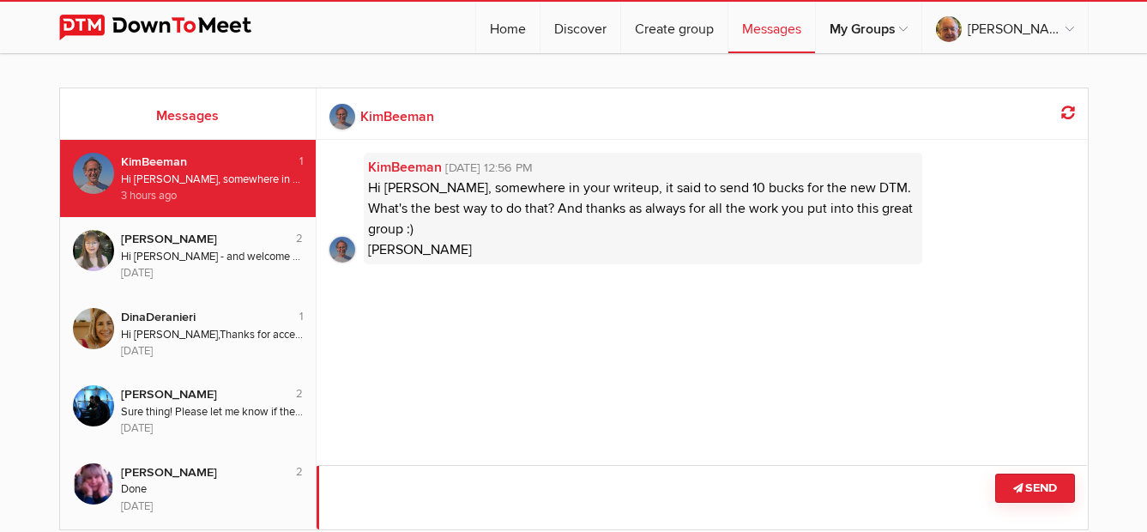
drag, startPoint x: 459, startPoint y: 502, endPoint x: 474, endPoint y: 502, distance: 15.4
click at [459, 502] on textarea at bounding box center [701, 497] width 771 height 64
click at [404, 504] on textarea at bounding box center [701, 497] width 771 height 64
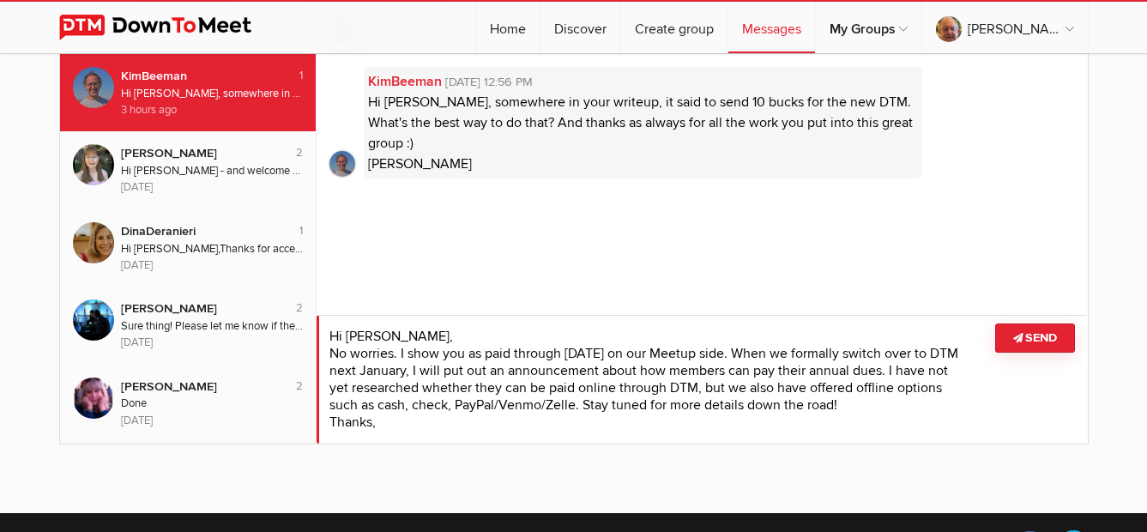
scroll to position [5, 0]
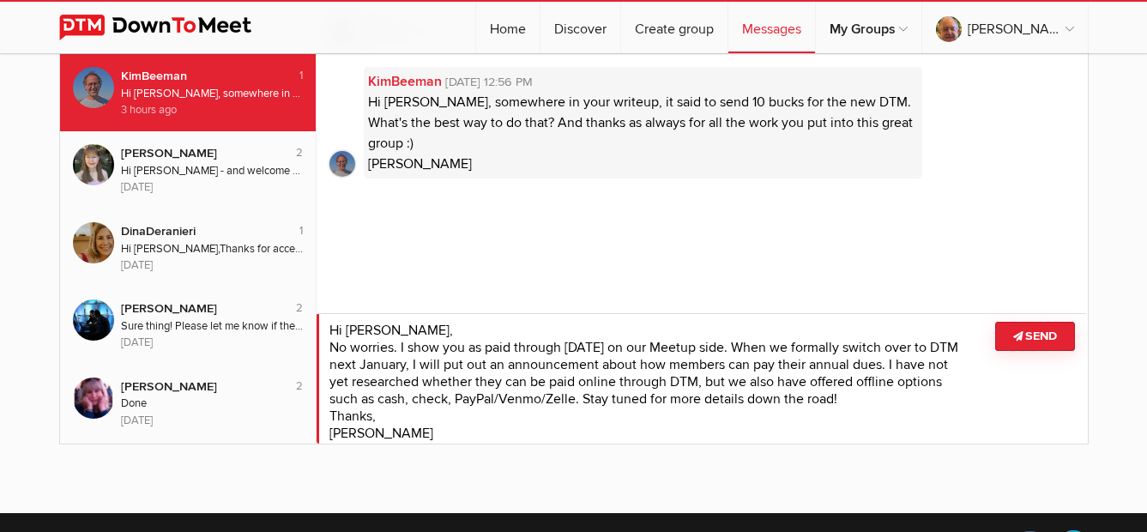
type textarea "Hi [PERSON_NAME], No worries. I show you as paid through [DATE] on our Meetup s…"
click at [1022, 340] on button "Send" at bounding box center [1035, 336] width 80 height 29
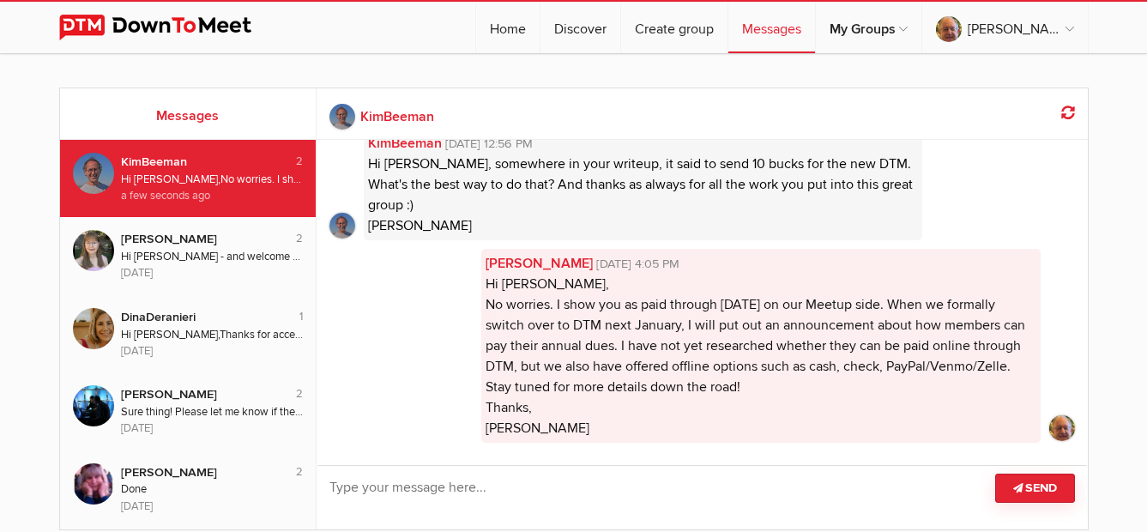
scroll to position [0, 0]
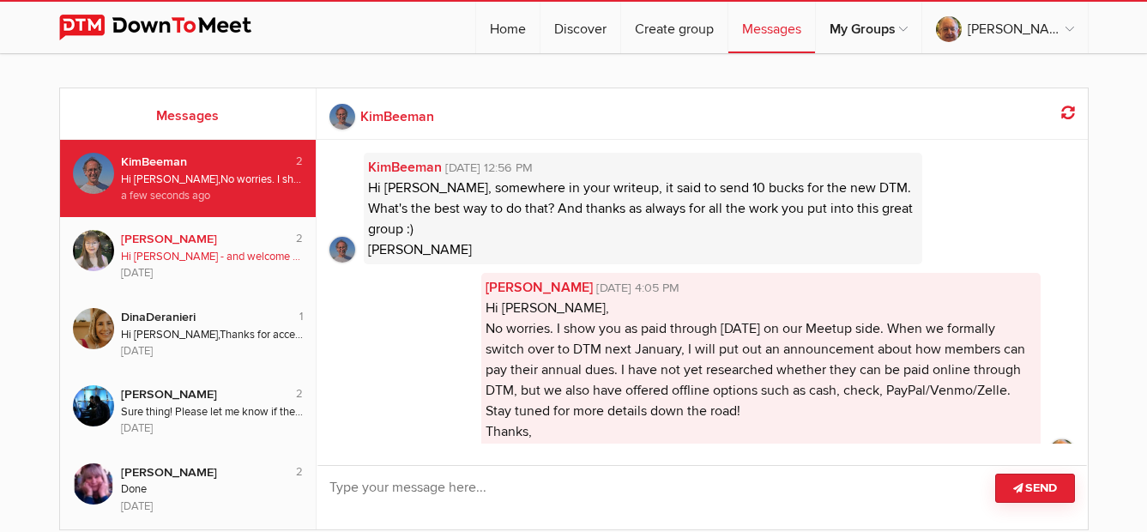
click at [219, 254] on div "Hi [PERSON_NAME] - and welcome to our group's presence on the Down To Meet plat…" at bounding box center [212, 257] width 183 height 16
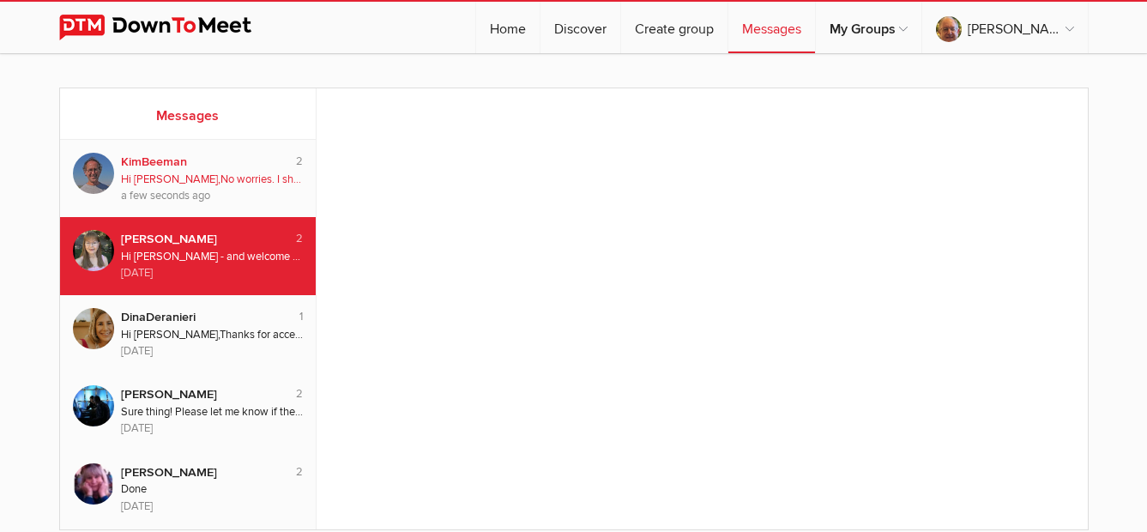
click at [226, 167] on div "KimBeeman" at bounding box center [199, 162] width 157 height 19
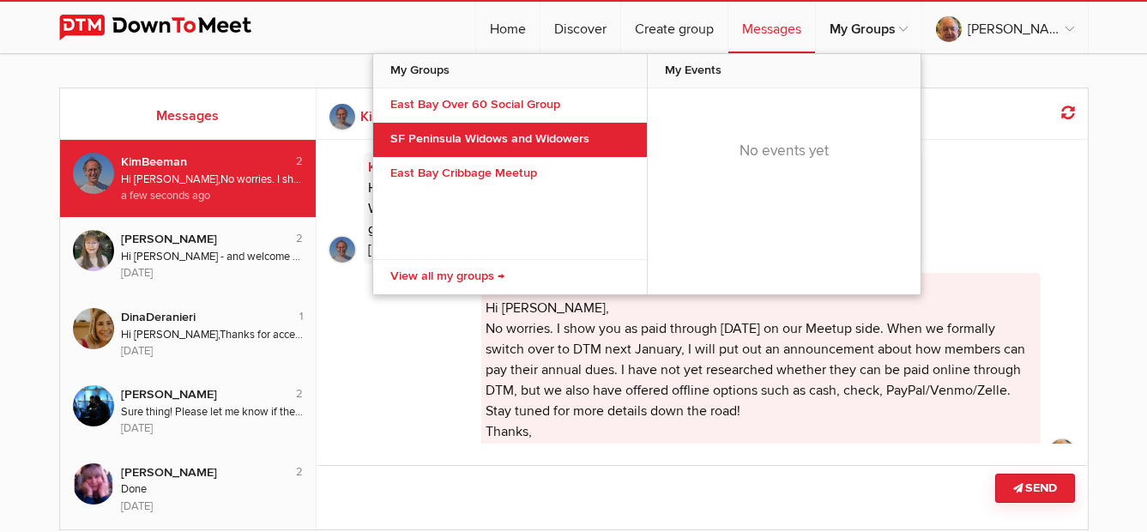
click at [503, 147] on link "SF Peninsula Widows and Widowers" at bounding box center [510, 140] width 274 height 34
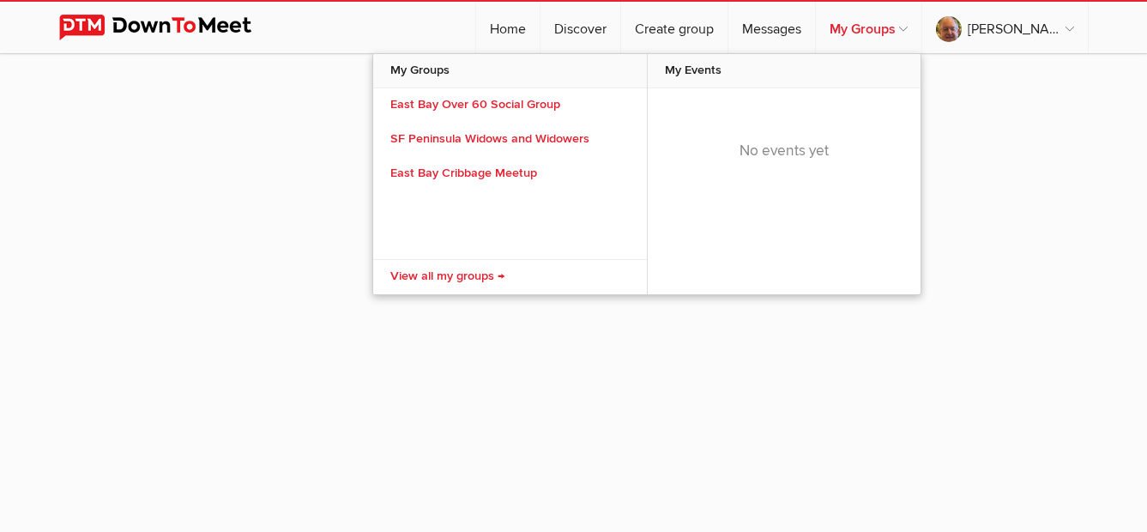
click at [921, 27] on link "My Groups" at bounding box center [868, 27] width 105 height 51
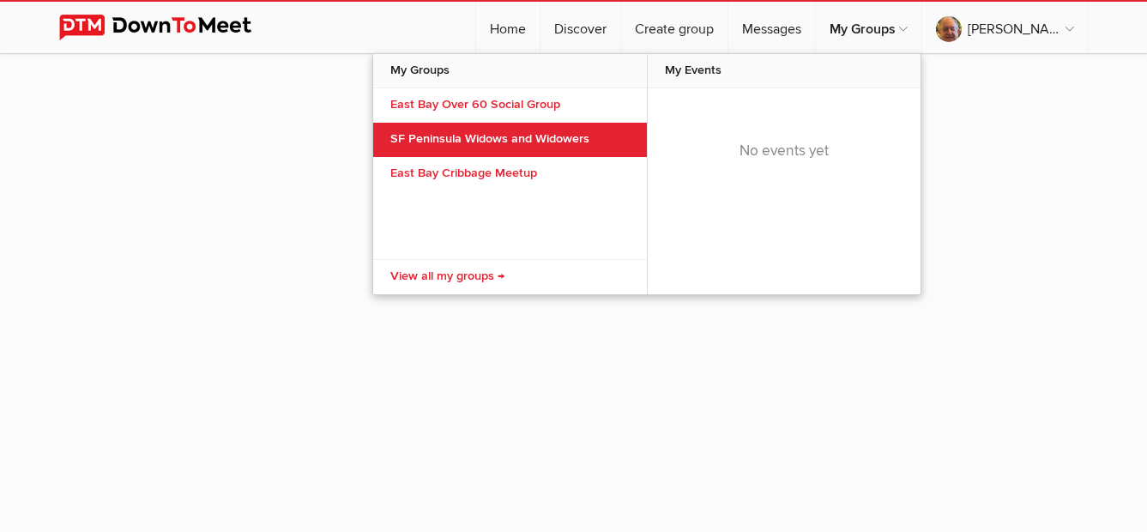
click at [532, 142] on link "SF Peninsula Widows and Widowers" at bounding box center [510, 140] width 274 height 34
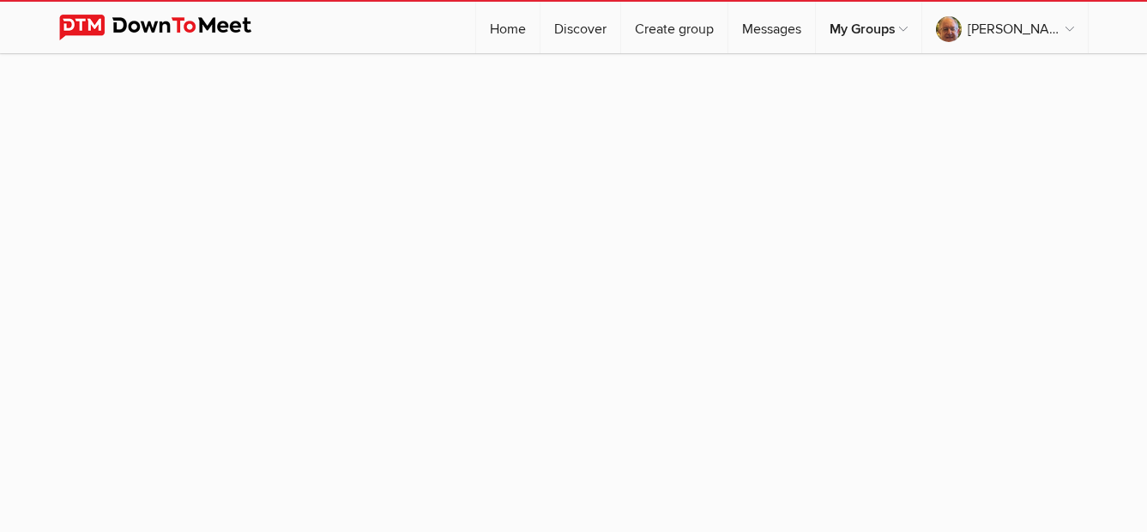
click at [184, 24] on img at bounding box center [168, 28] width 219 height 26
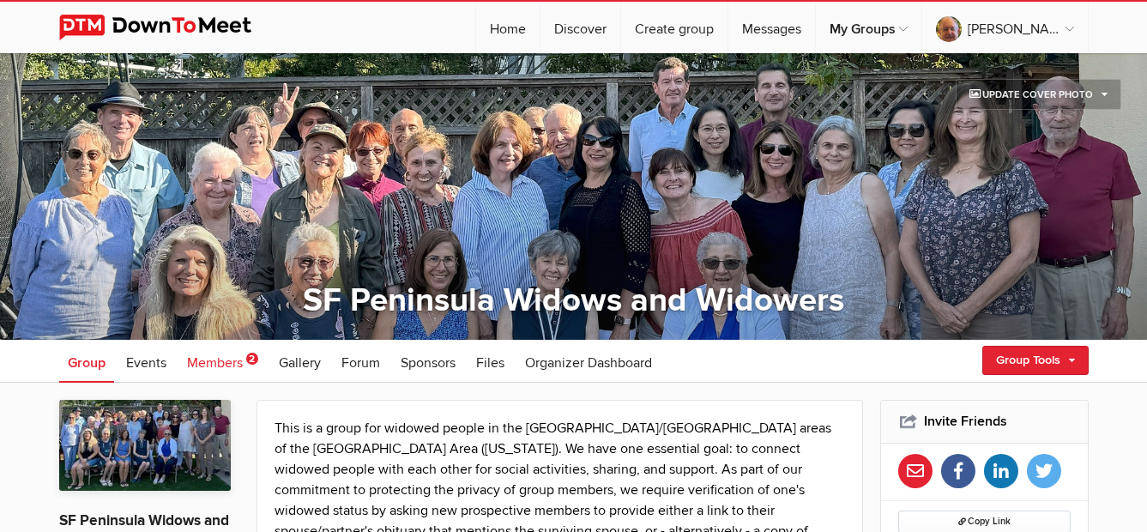
click at [219, 362] on span "Members" at bounding box center [215, 362] width 56 height 17
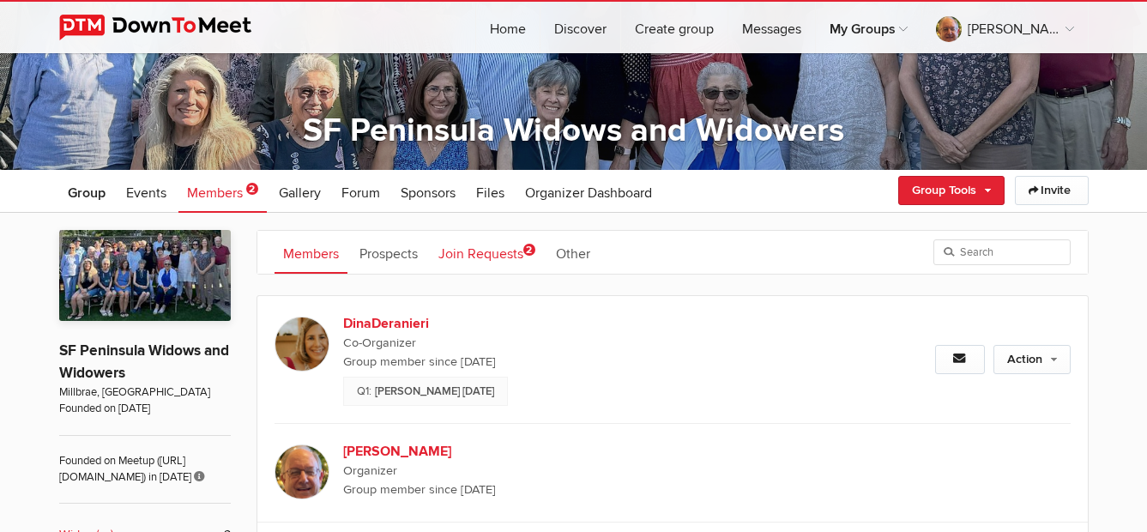
scroll to position [172, 0]
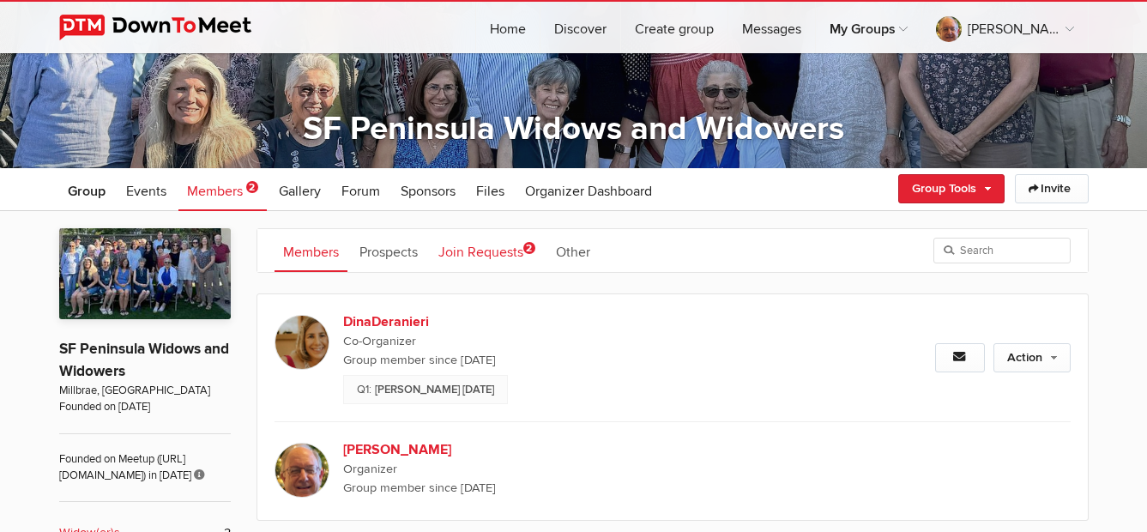
click at [497, 251] on link "Join Requests 2" at bounding box center [487, 250] width 114 height 43
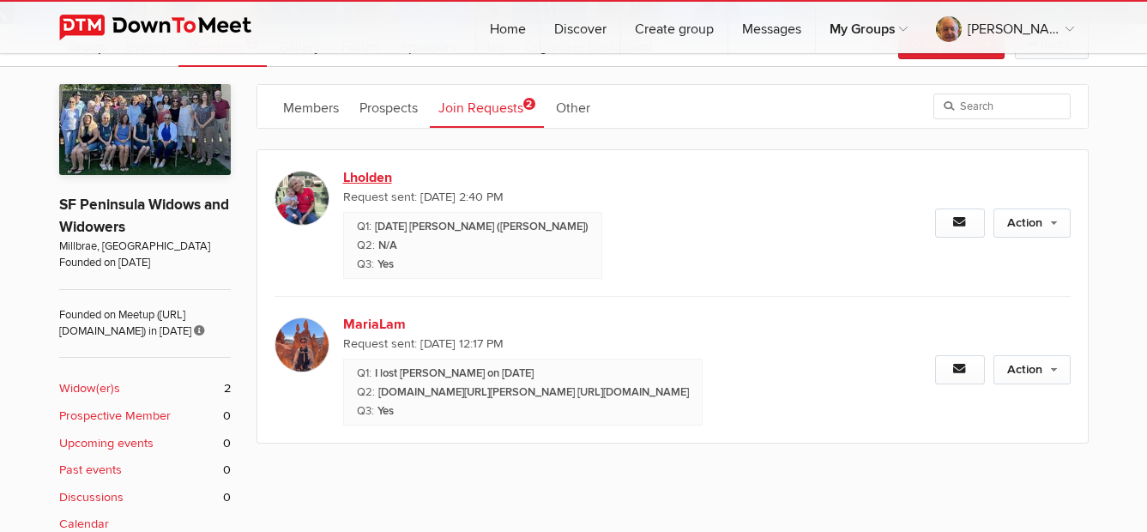
scroll to position [343, 0]
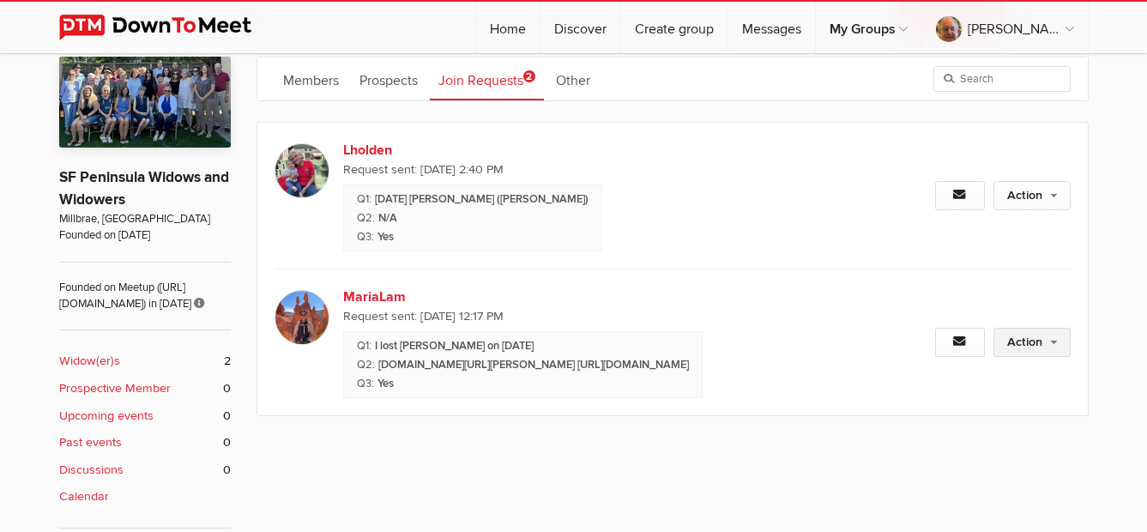
click at [1033, 355] on link "Action" at bounding box center [1031, 342] width 77 height 29
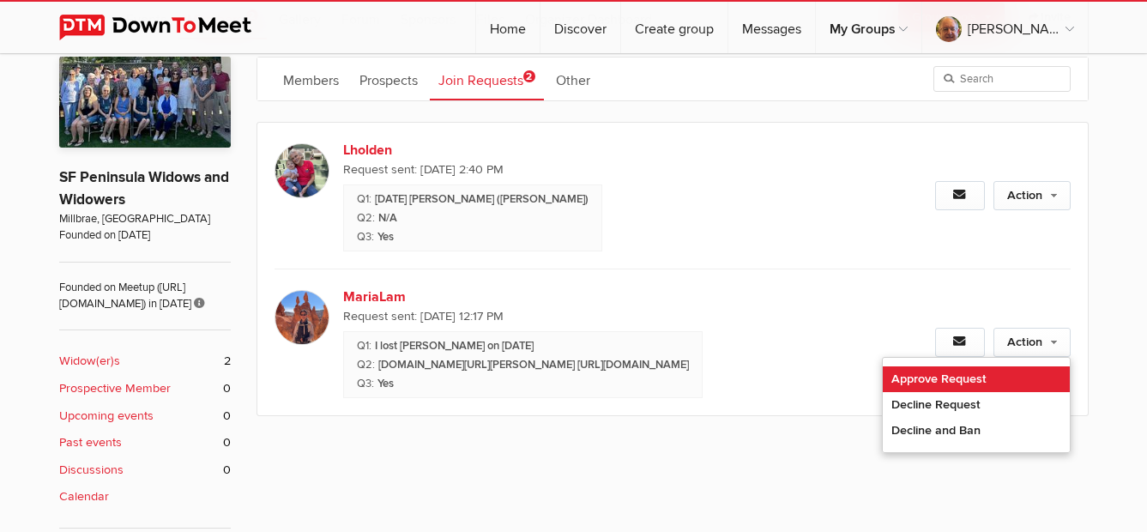
click at [977, 383] on link "Approve Request" at bounding box center [976, 379] width 187 height 26
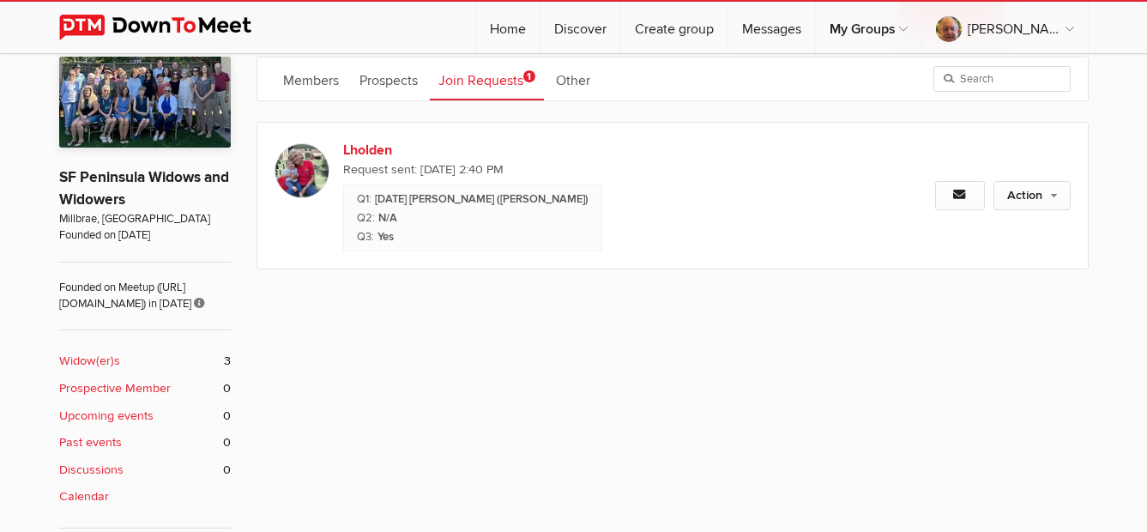
click at [302, 168] on img at bounding box center [301, 170] width 55 height 55
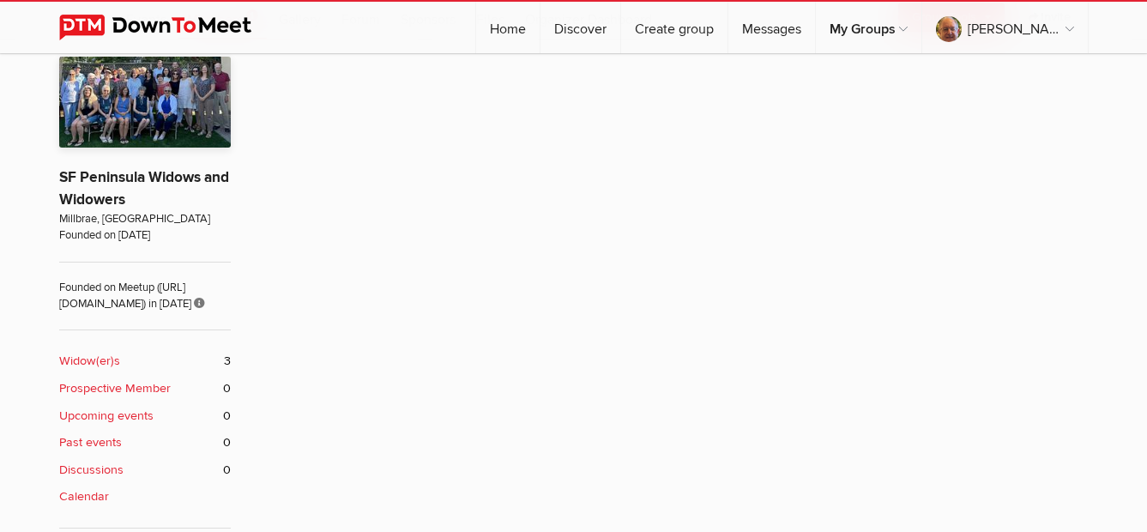
scroll to position [340, 0]
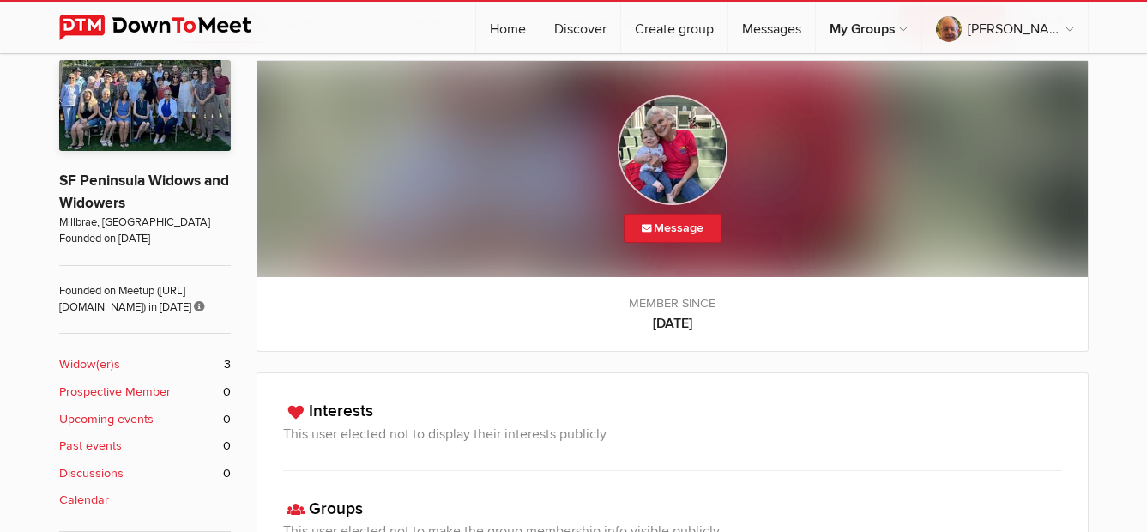
click at [688, 147] on img at bounding box center [673, 150] width 110 height 110
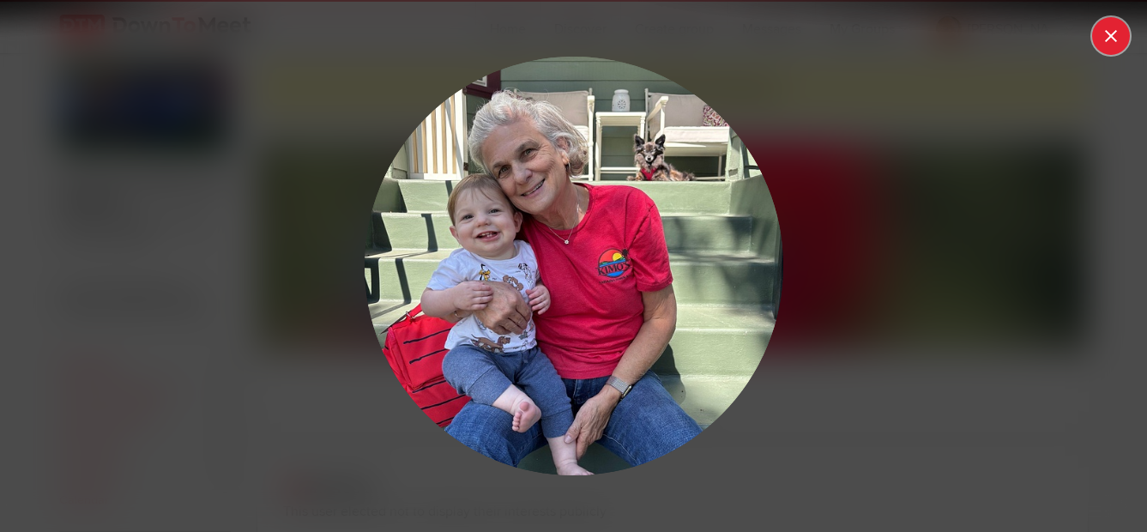
click at [1118, 41] on button at bounding box center [1111, 36] width 38 height 38
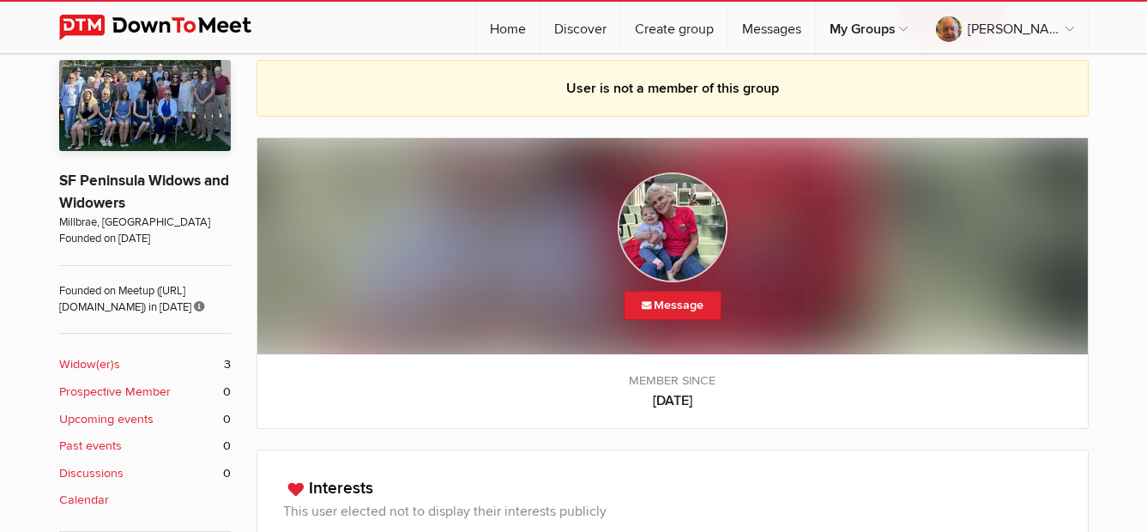
scroll to position [343, 0]
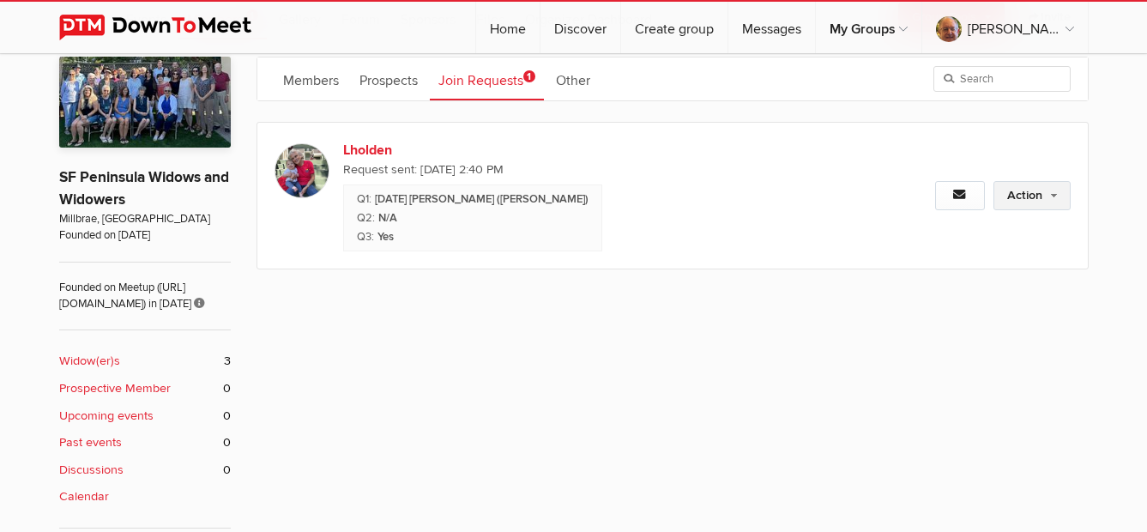
click at [1018, 195] on link "Action" at bounding box center [1031, 195] width 77 height 29
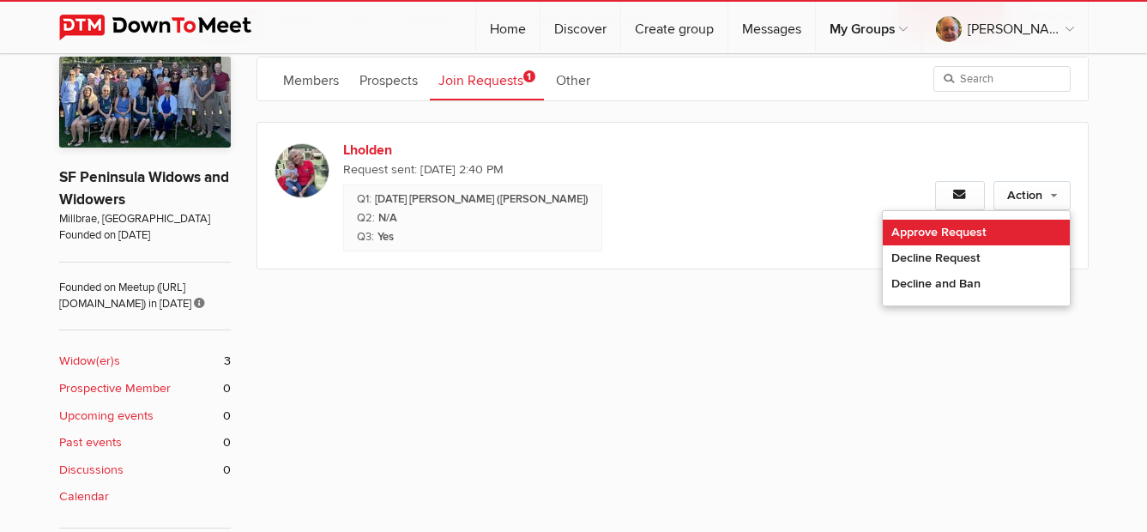
click at [981, 238] on link "Approve Request" at bounding box center [976, 233] width 187 height 26
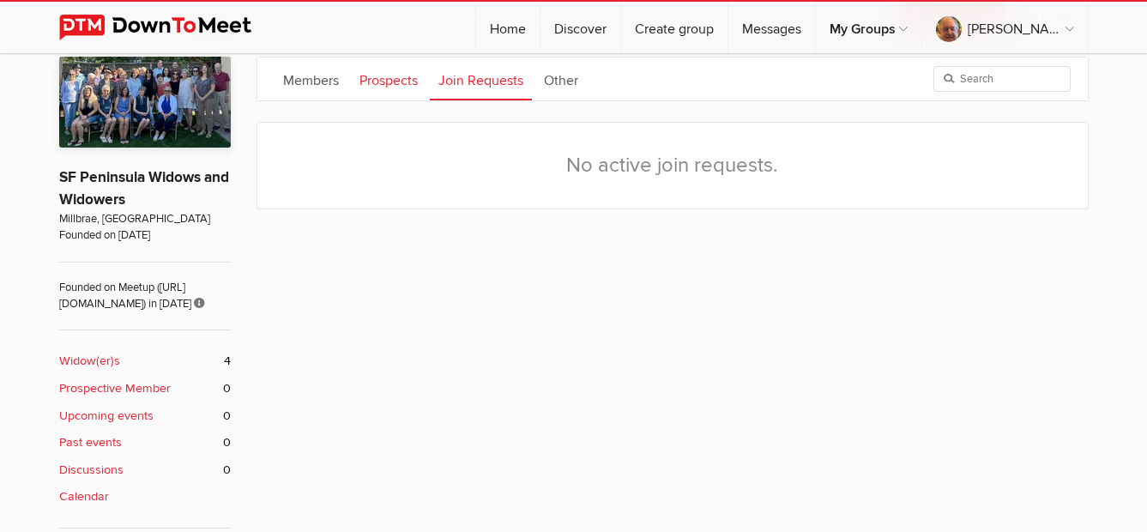
click at [384, 79] on link "Prospects" at bounding box center [388, 78] width 75 height 43
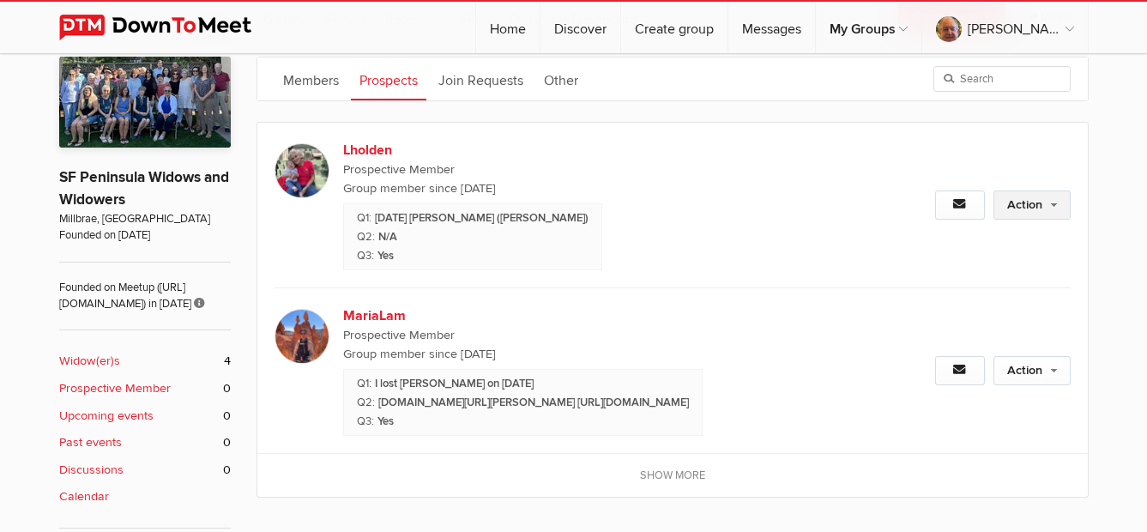
click at [1022, 208] on link "Action" at bounding box center [1031, 204] width 77 height 29
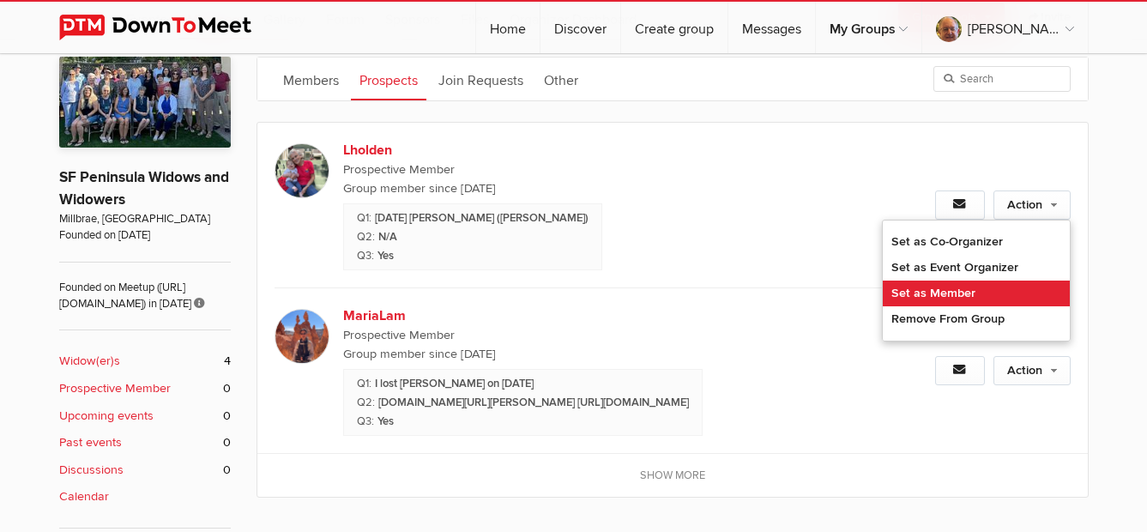
click at [970, 292] on link "Set as Member" at bounding box center [976, 293] width 187 height 26
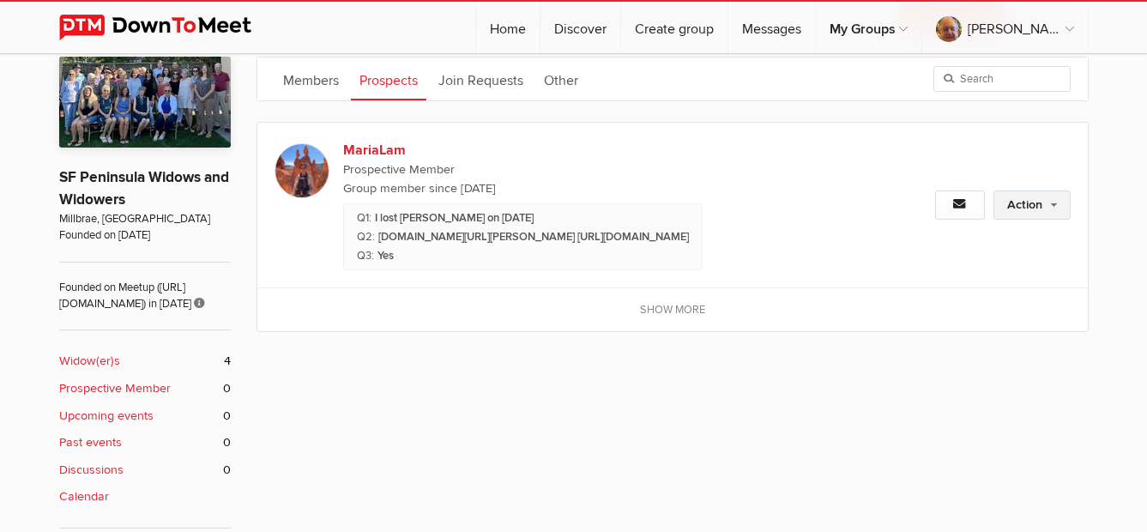
click at [1011, 206] on link "Action" at bounding box center [1031, 204] width 77 height 29
click at [971, 287] on div "Action Set as Co-Organizer Set as Event Organizer Set as Member Remove From Gro…" at bounding box center [950, 205] width 238 height 165
click at [1030, 214] on link "Action" at bounding box center [1031, 204] width 77 height 29
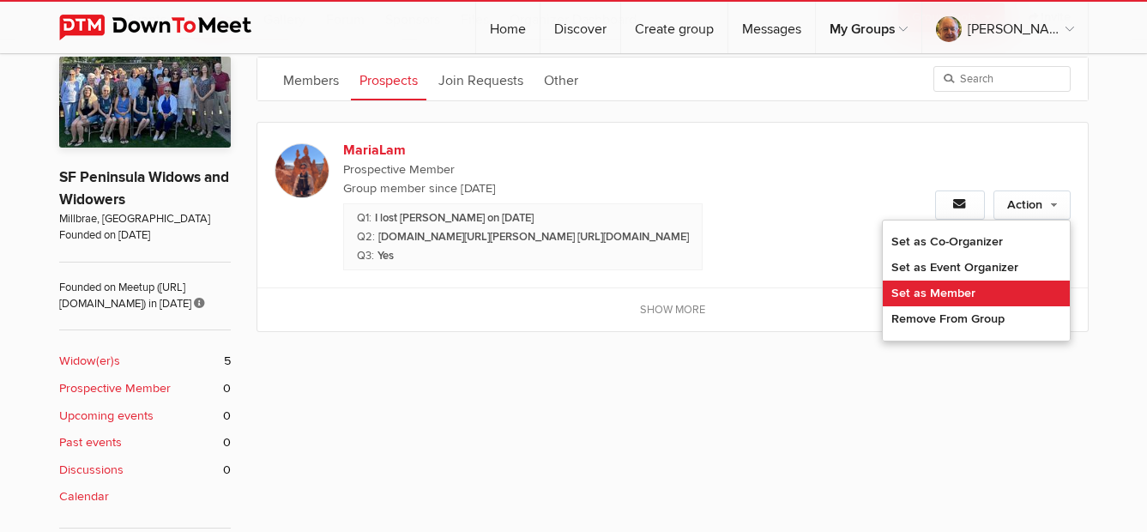
click at [985, 297] on link "Set as Member" at bounding box center [976, 293] width 187 height 26
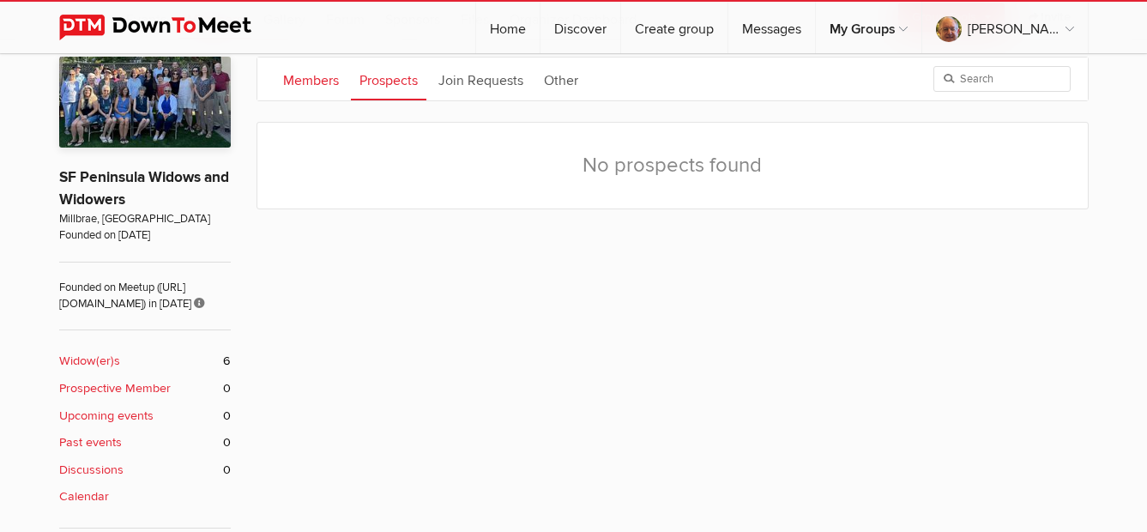
click at [305, 82] on link "Members" at bounding box center [310, 78] width 73 height 43
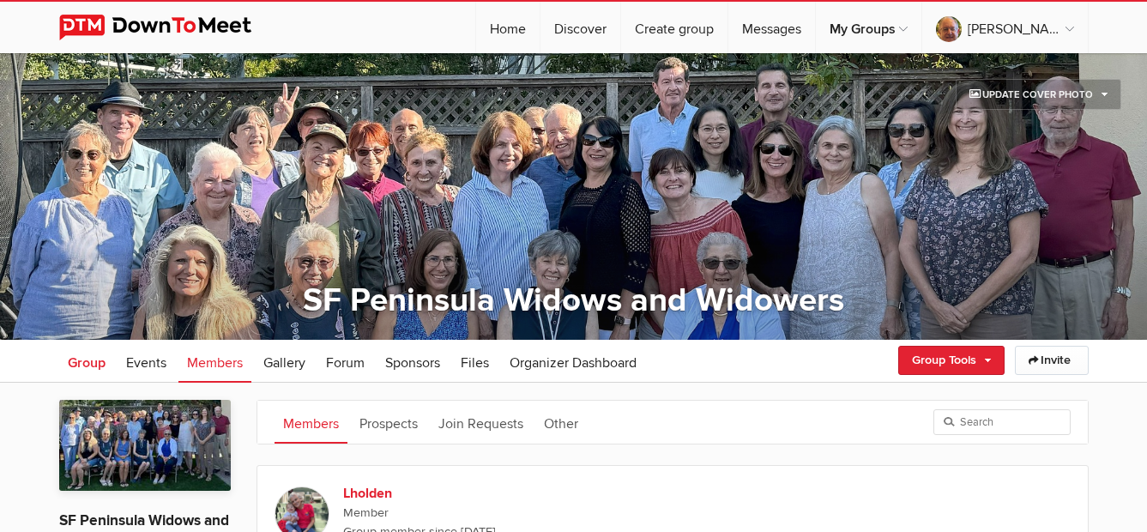
click at [102, 361] on span "Group" at bounding box center [87, 362] width 38 height 17
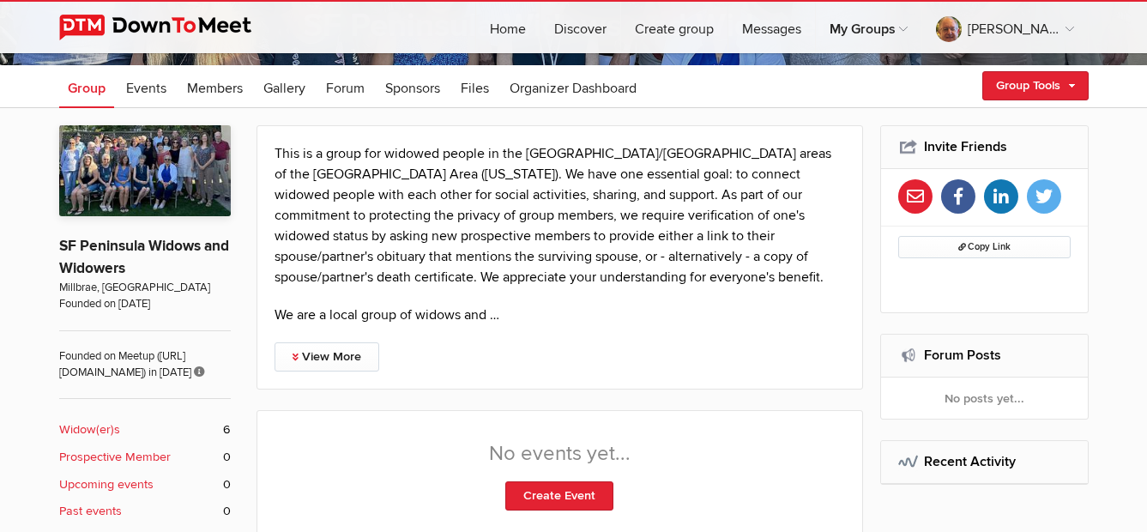
scroll to position [343, 0]
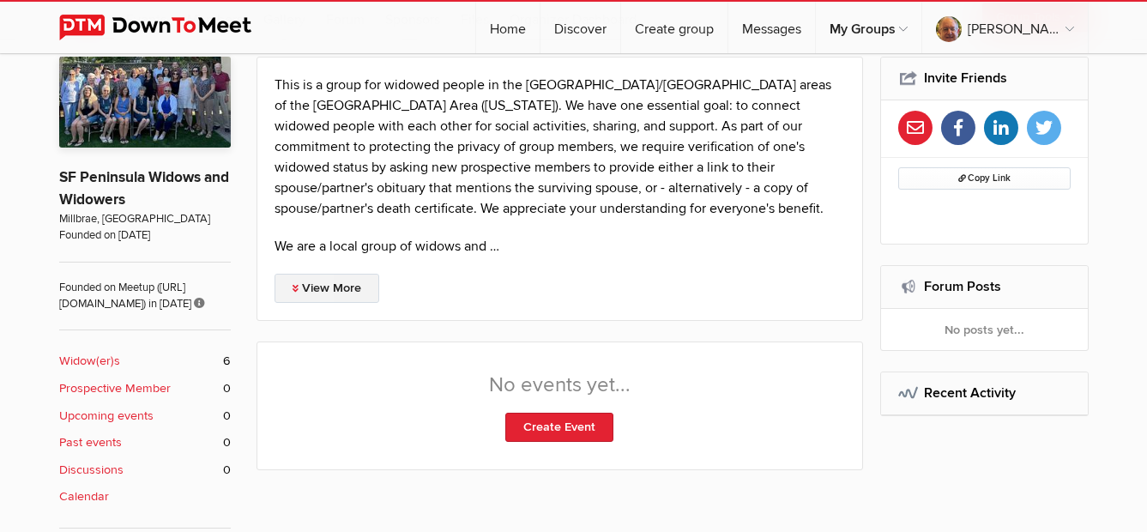
click at [310, 292] on link "View More" at bounding box center [326, 288] width 105 height 29
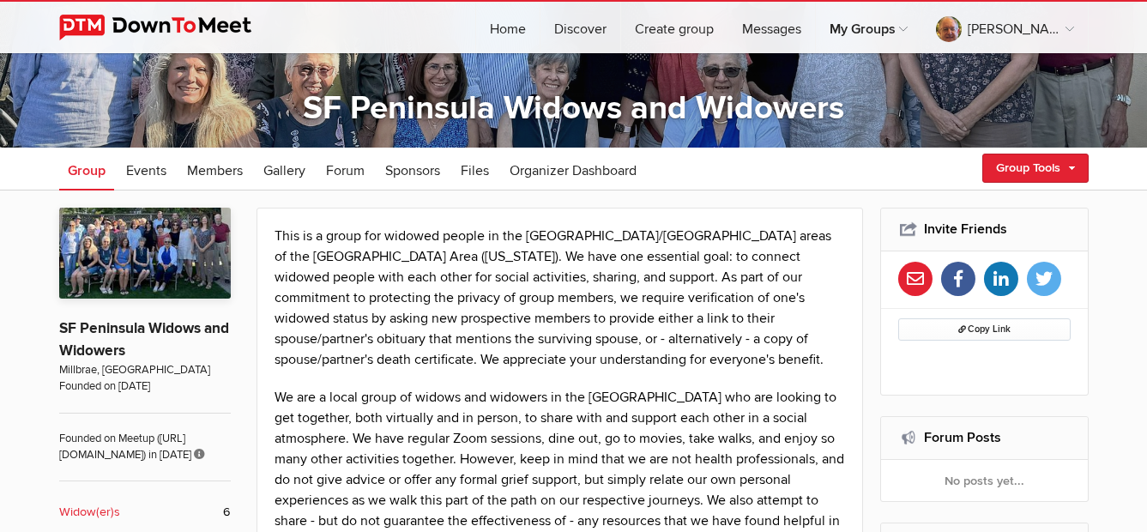
scroll to position [0, 0]
